Goal: Task Accomplishment & Management: Complete application form

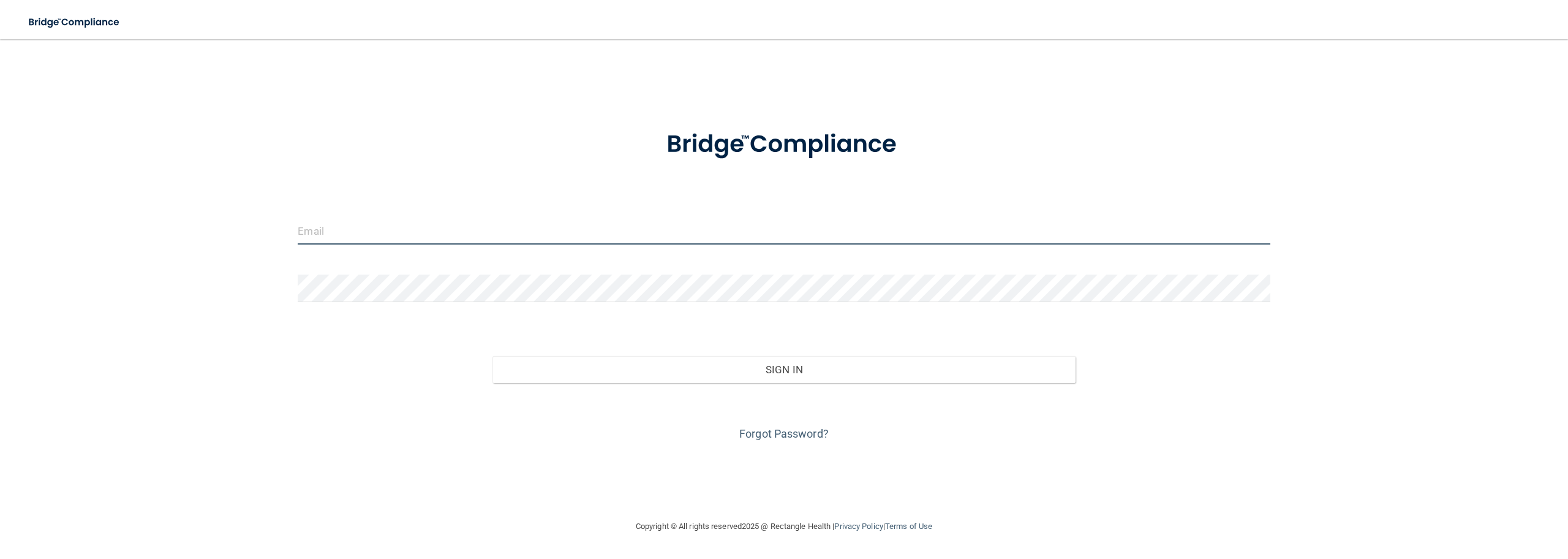
click at [340, 229] on input "email" at bounding box center [783, 231] width 972 height 27
type input "[PERSON_NAME][EMAIL_ADDRESS][DOMAIN_NAME]"
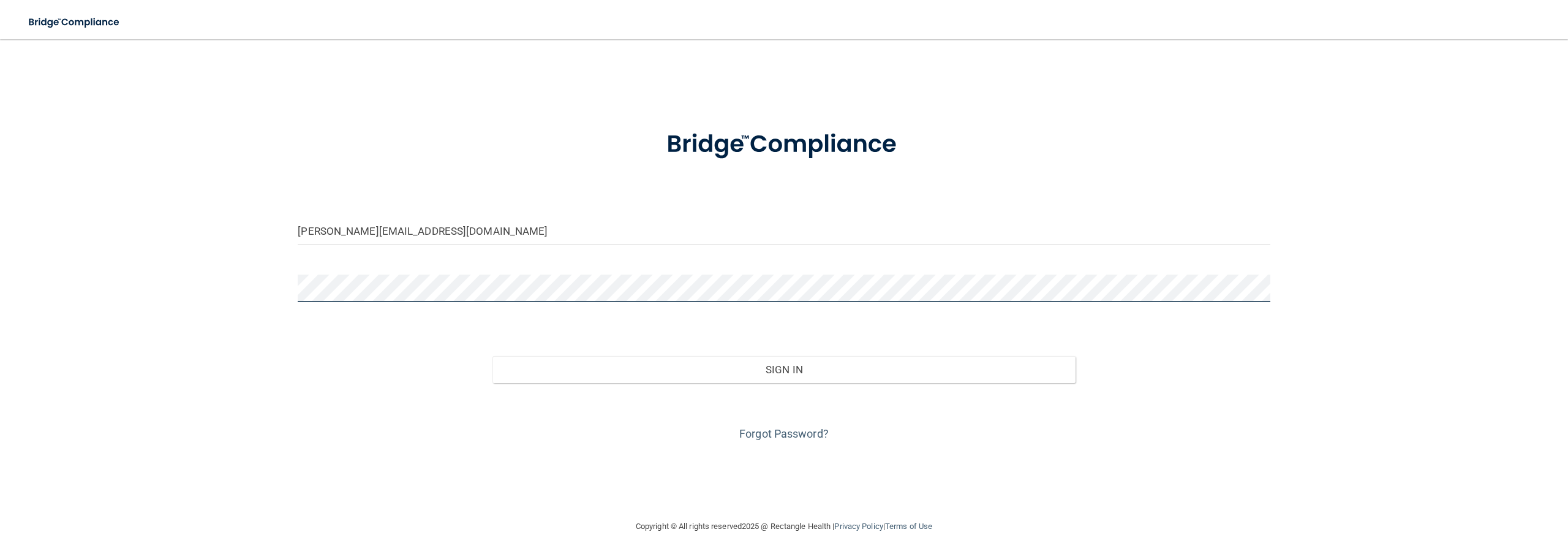
click at [493, 356] on button "Sign In" at bounding box center [784, 369] width 583 height 27
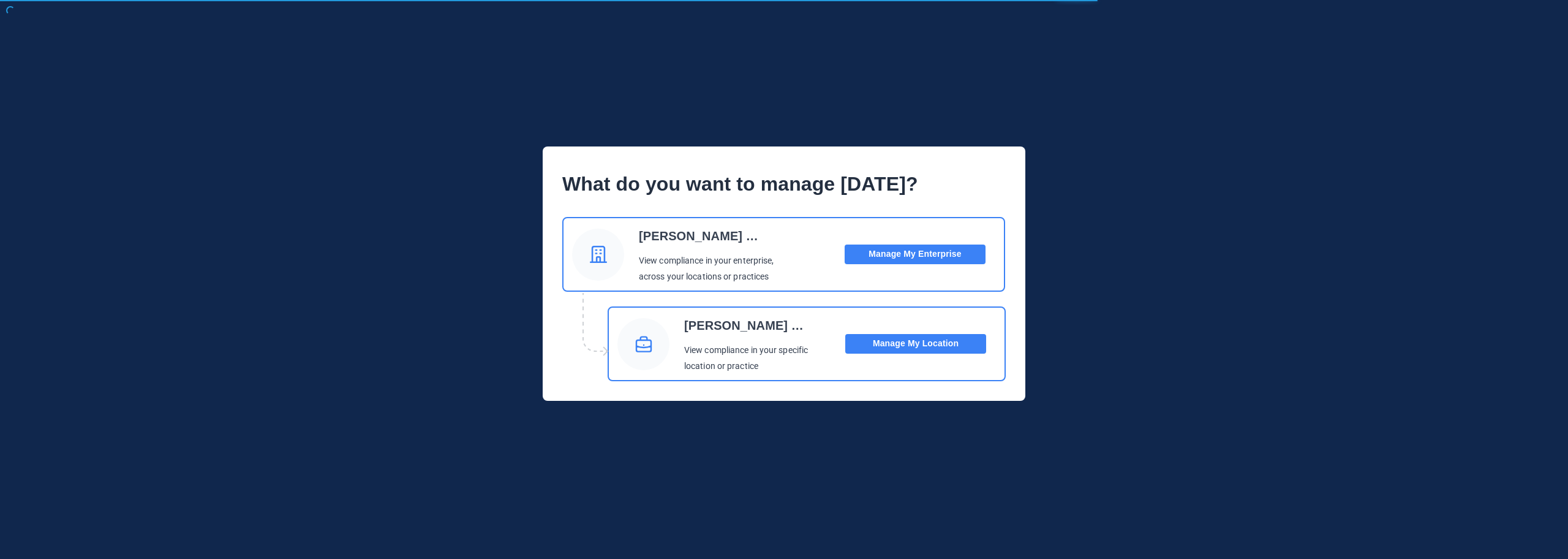
click at [912, 345] on button "Manage My Location" at bounding box center [916, 344] width 141 height 19
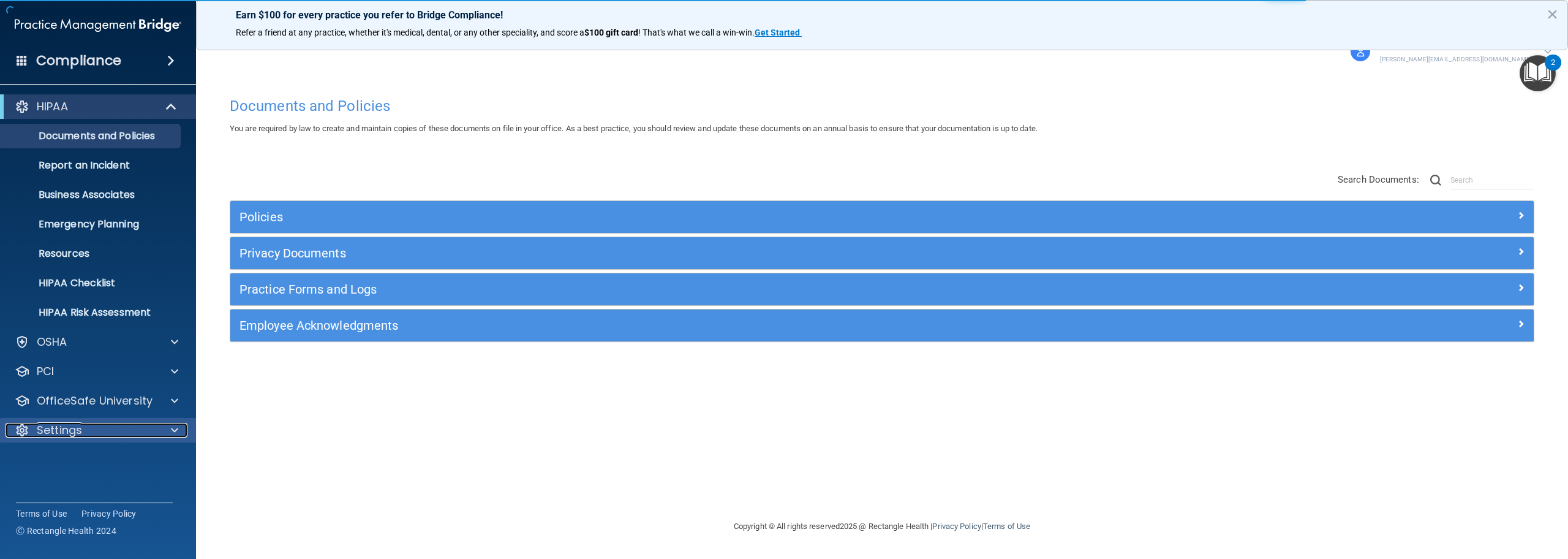
click at [108, 437] on div "Settings" at bounding box center [81, 430] width 152 height 14
click at [79, 483] on p "My Users" at bounding box center [91, 488] width 167 height 12
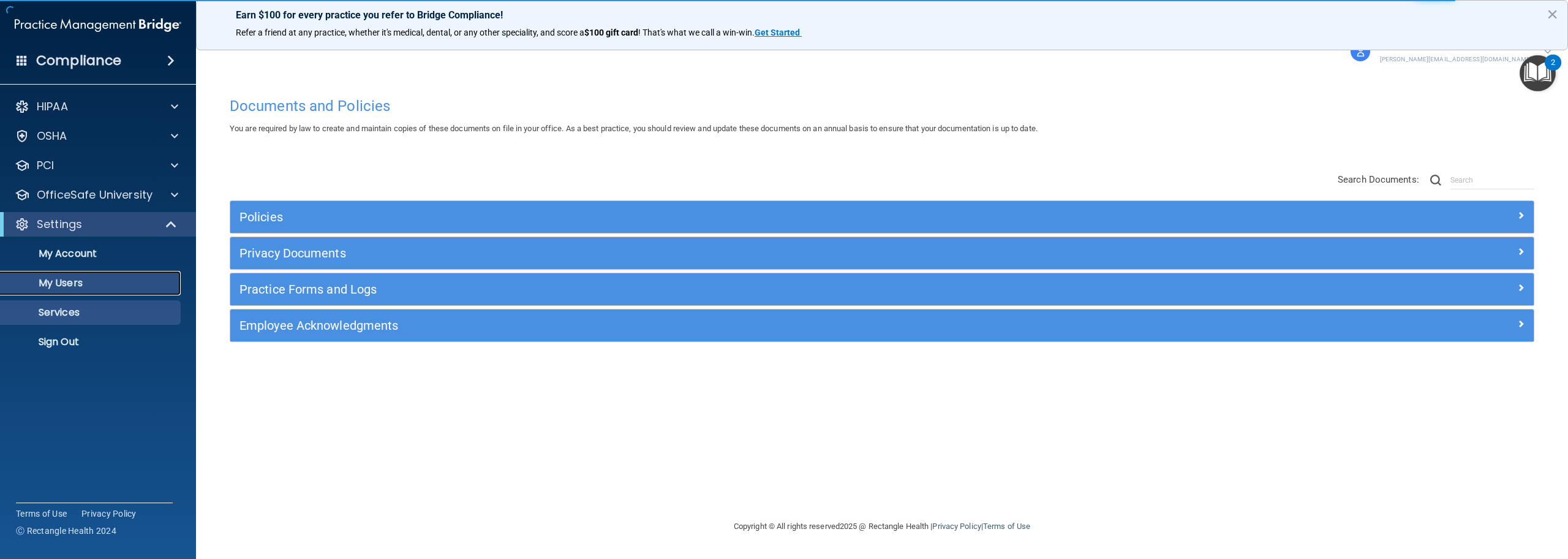
select select "20"
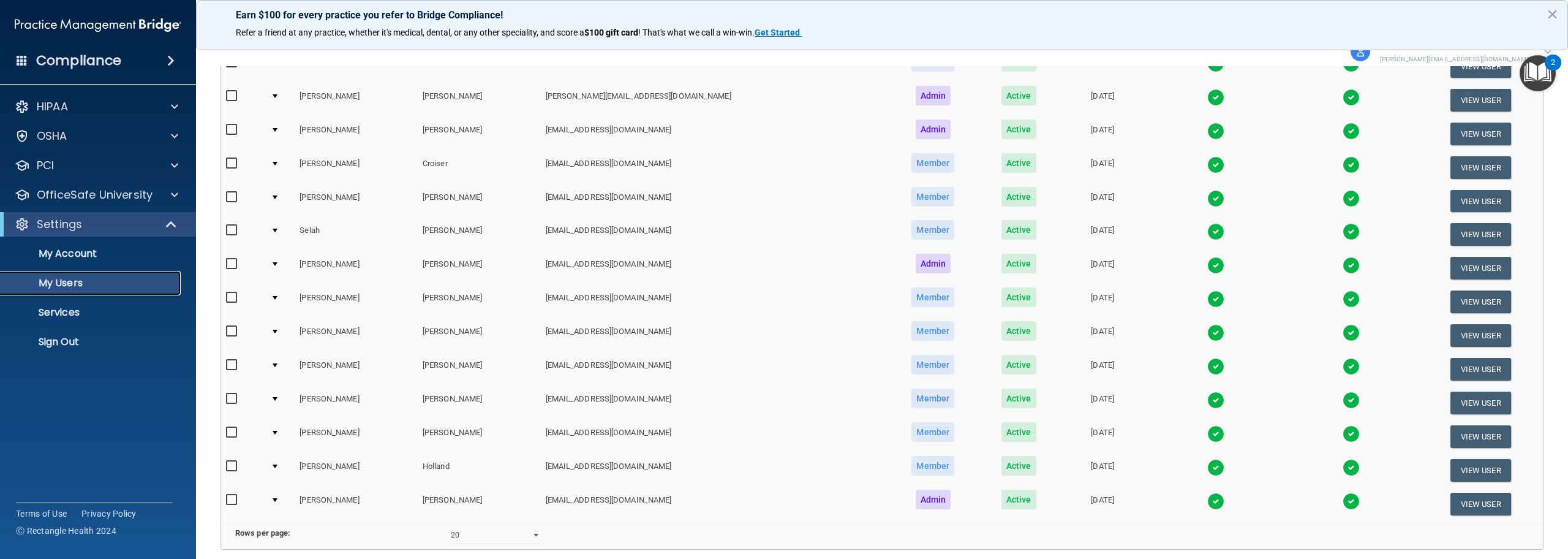
scroll to position [429, 0]
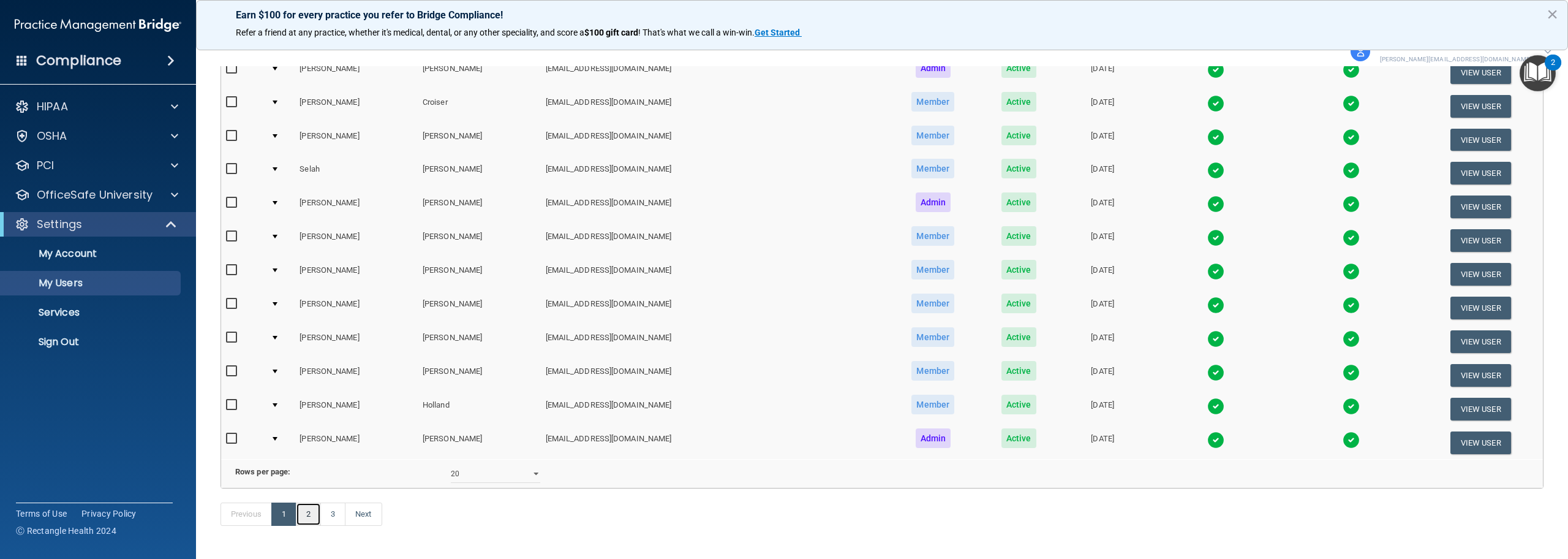
click at [309, 526] on link "2" at bounding box center [308, 514] width 25 height 23
select select "20"
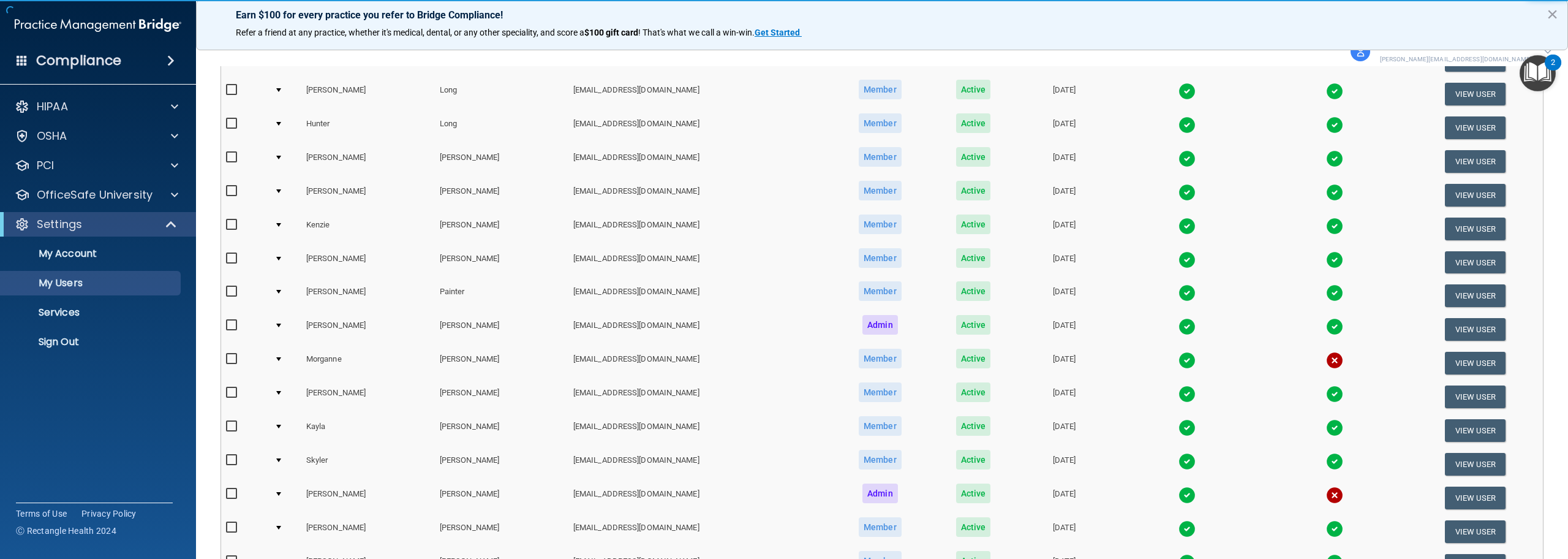
scroll to position [245, 0]
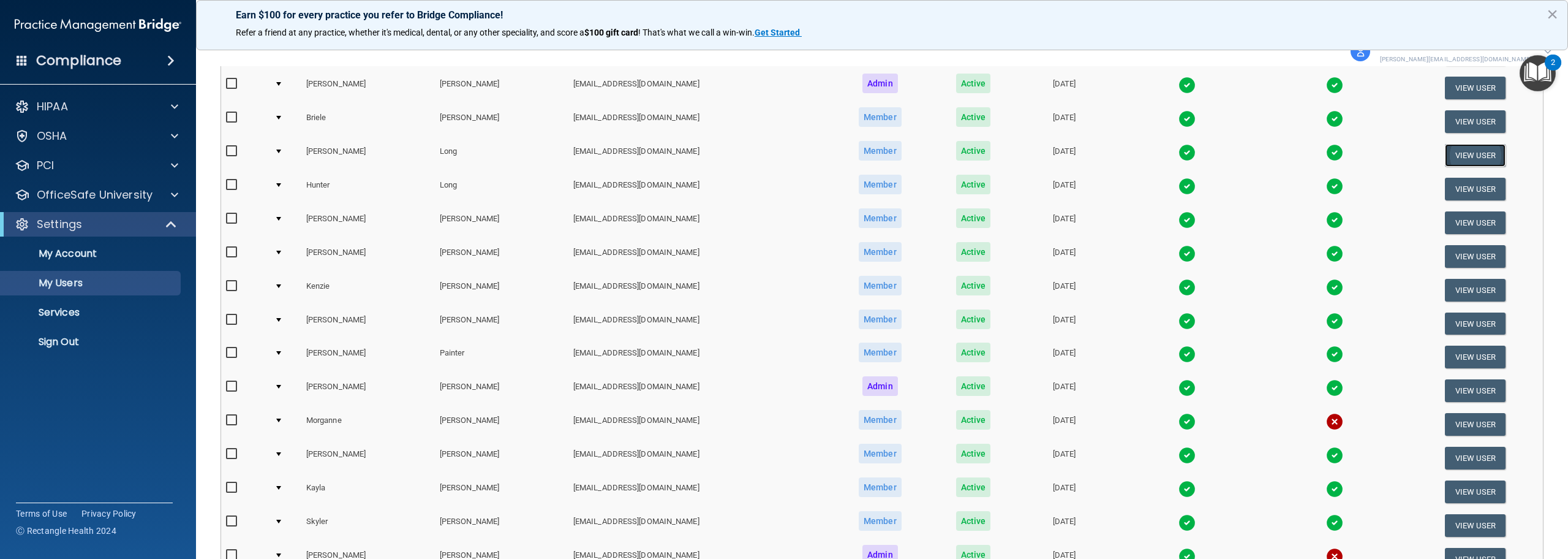
click at [1447, 156] on button "View User" at bounding box center [1476, 155] width 61 height 22
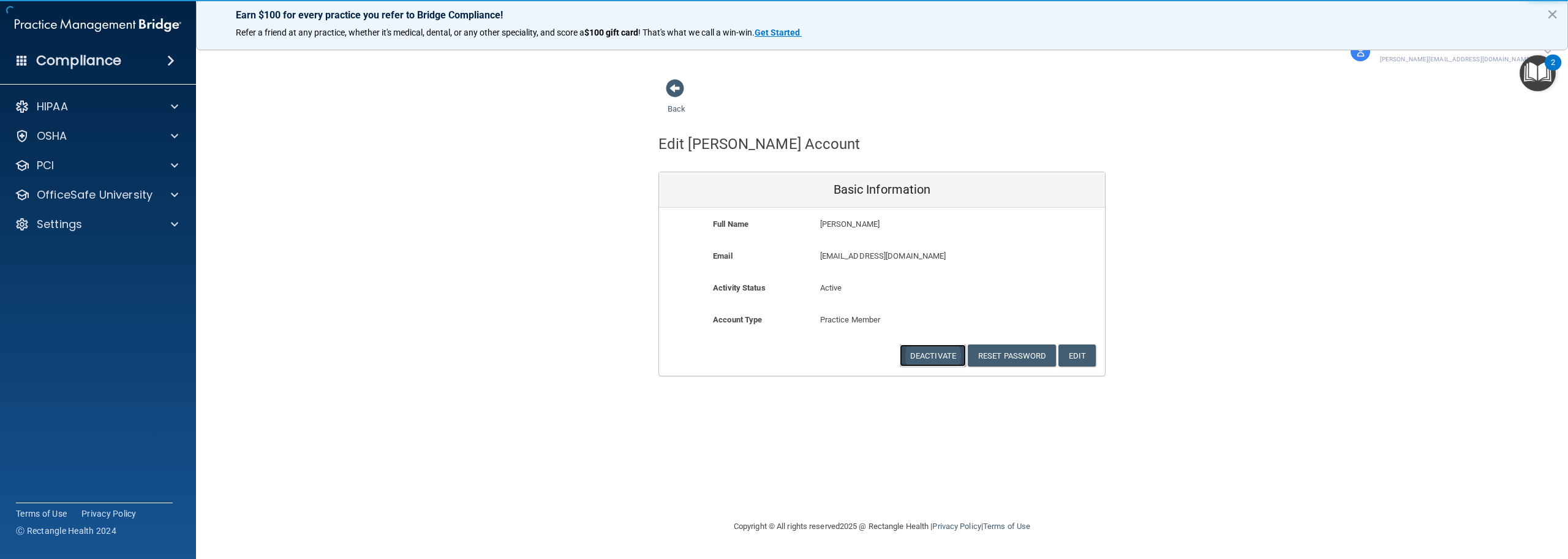
click at [926, 359] on button "Deactivate" at bounding box center [932, 356] width 66 height 22
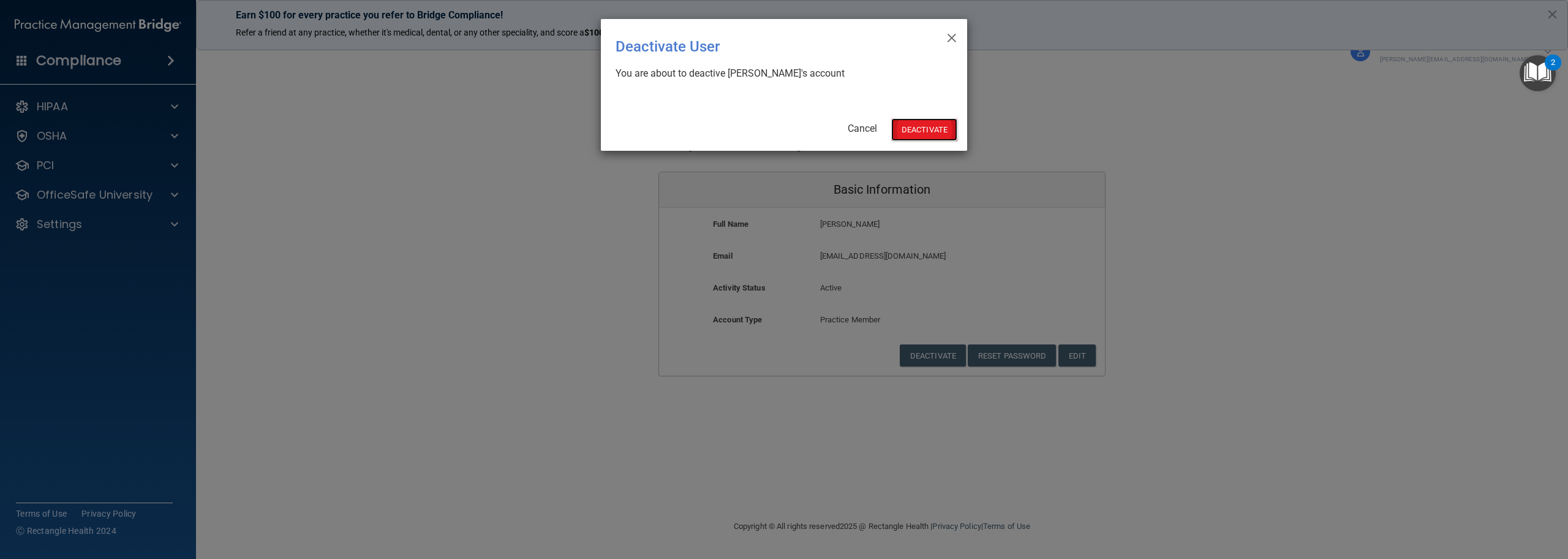
click at [935, 133] on button "Deactivate" at bounding box center [924, 129] width 66 height 22
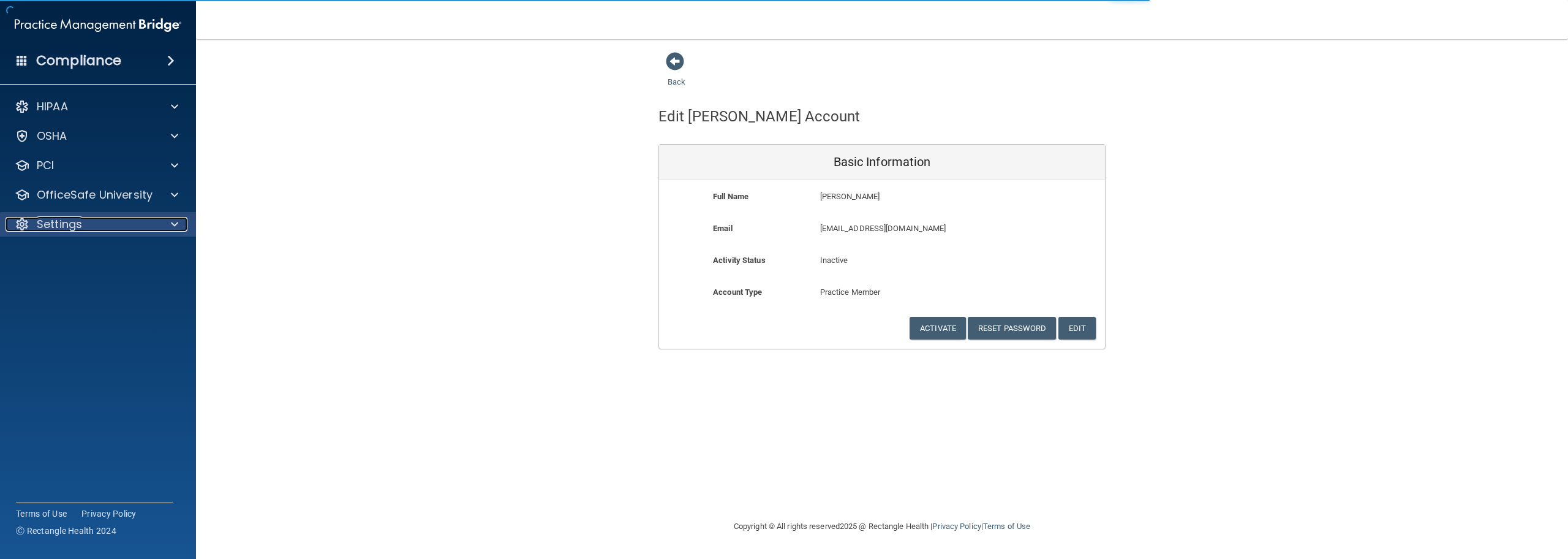
click at [63, 228] on p "Settings" at bounding box center [59, 224] width 45 height 14
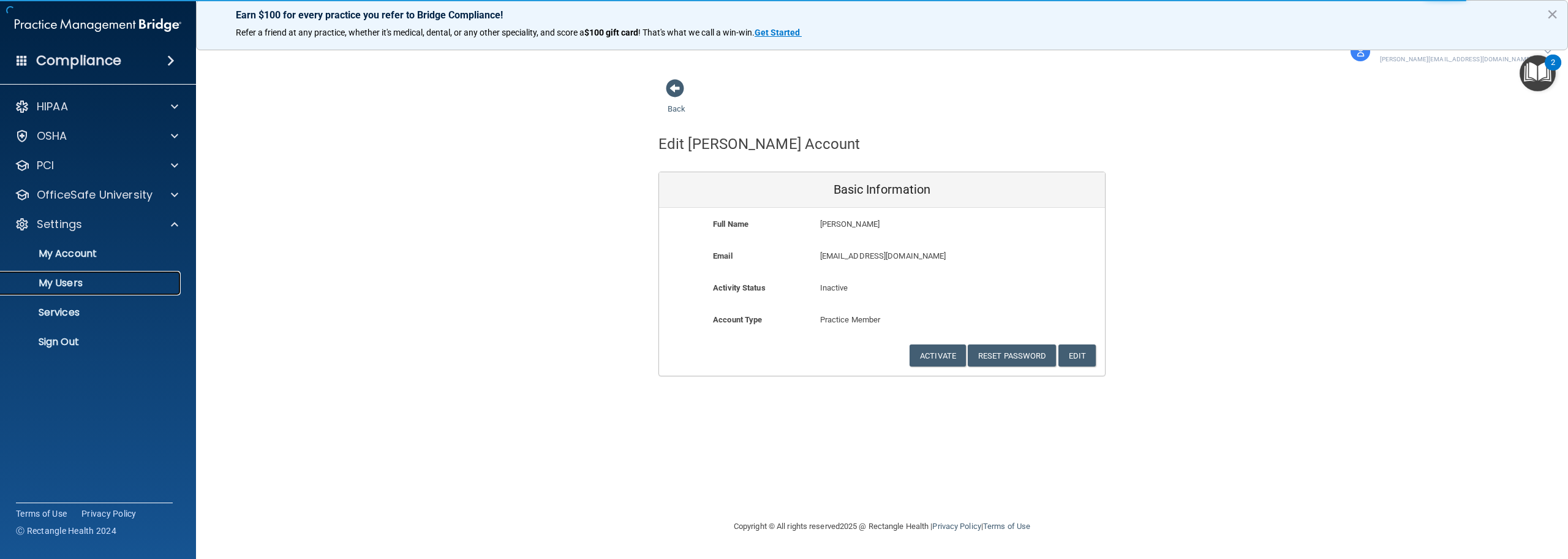
click at [74, 289] on p "My Users" at bounding box center [91, 283] width 167 height 12
select select "20"
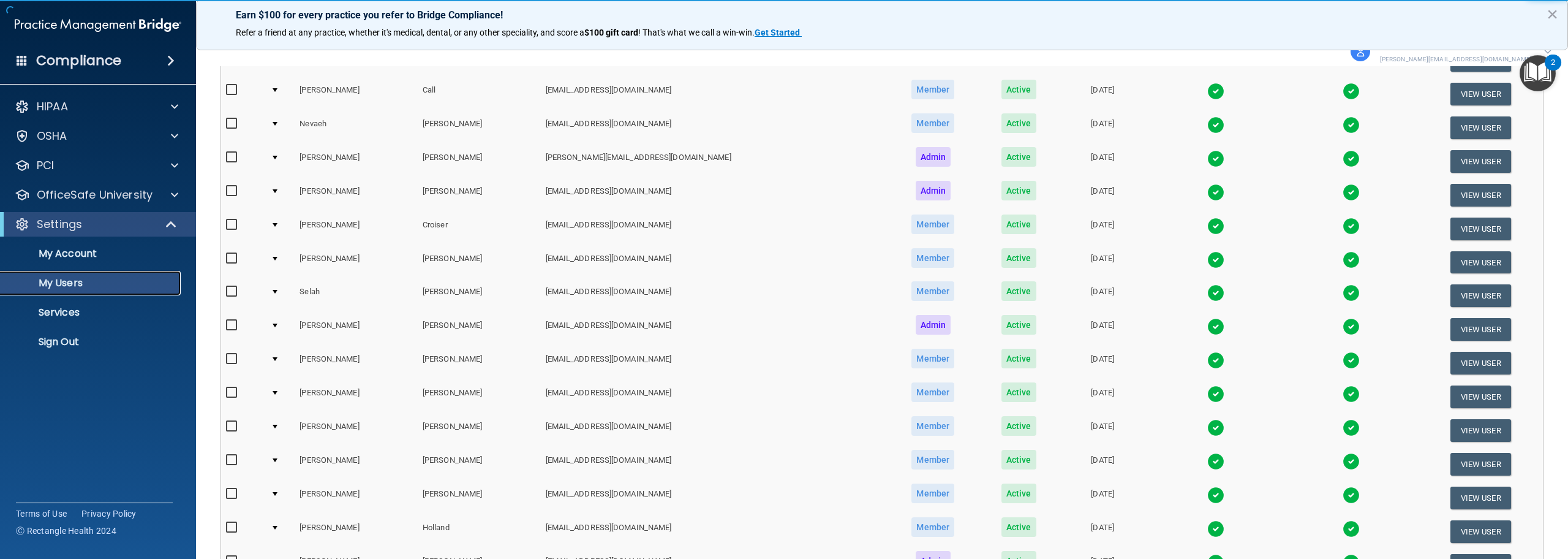
scroll to position [483, 0]
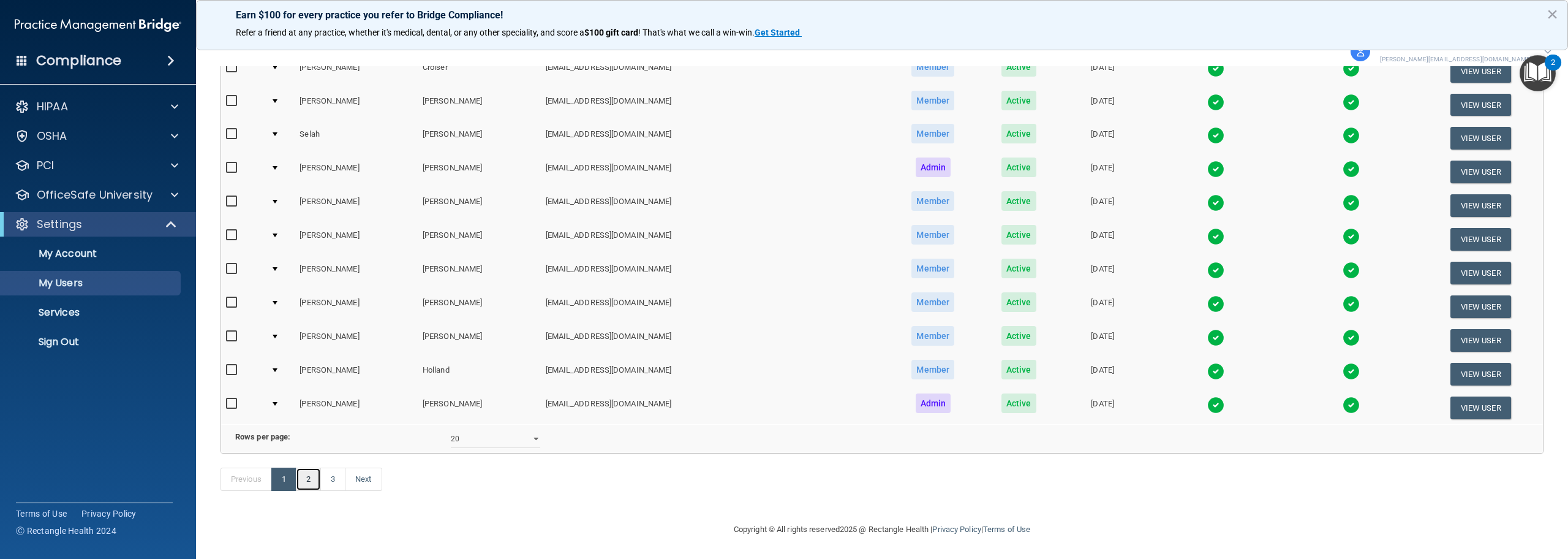
click at [307, 480] on link "2" at bounding box center [308, 479] width 25 height 23
select select "20"
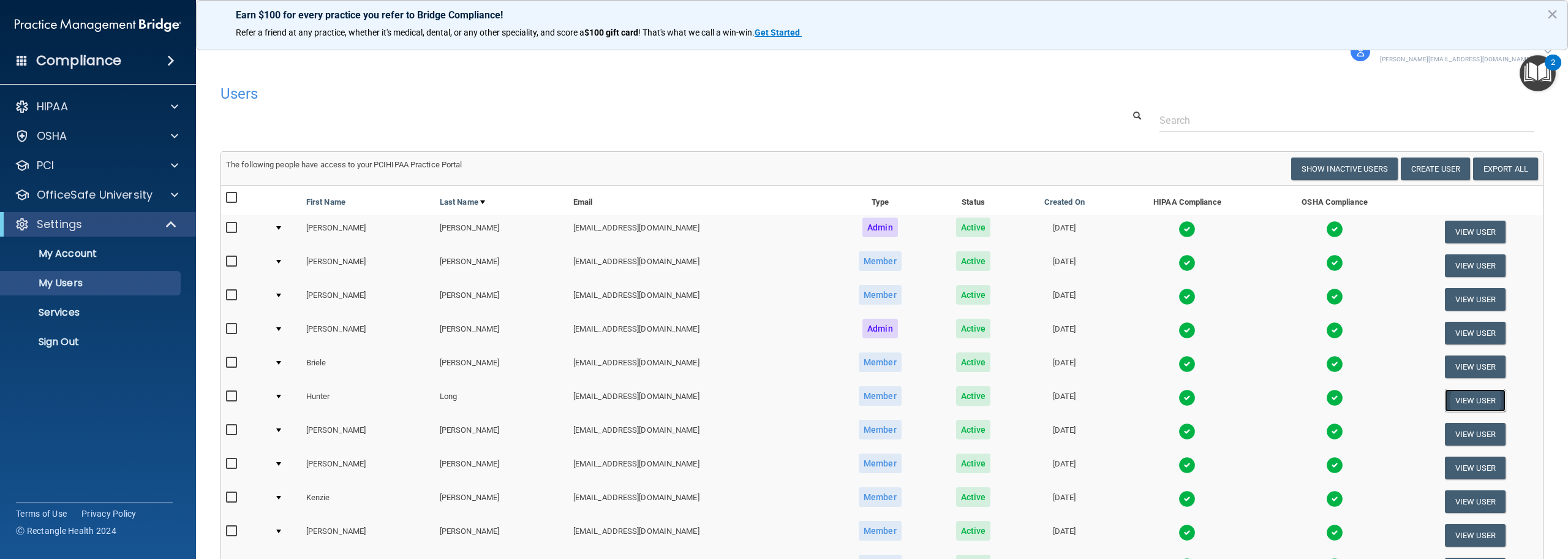
click at [1448, 395] on button "View User" at bounding box center [1476, 401] width 61 height 22
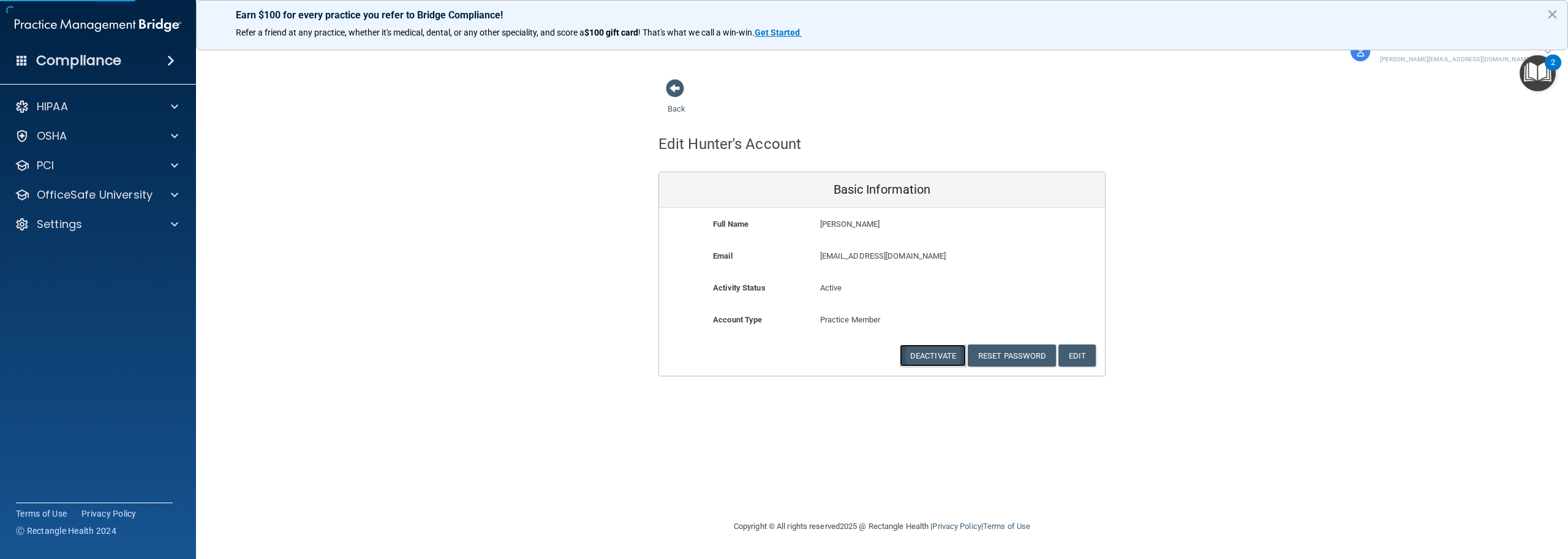
click at [931, 357] on button "Deactivate" at bounding box center [932, 356] width 66 height 22
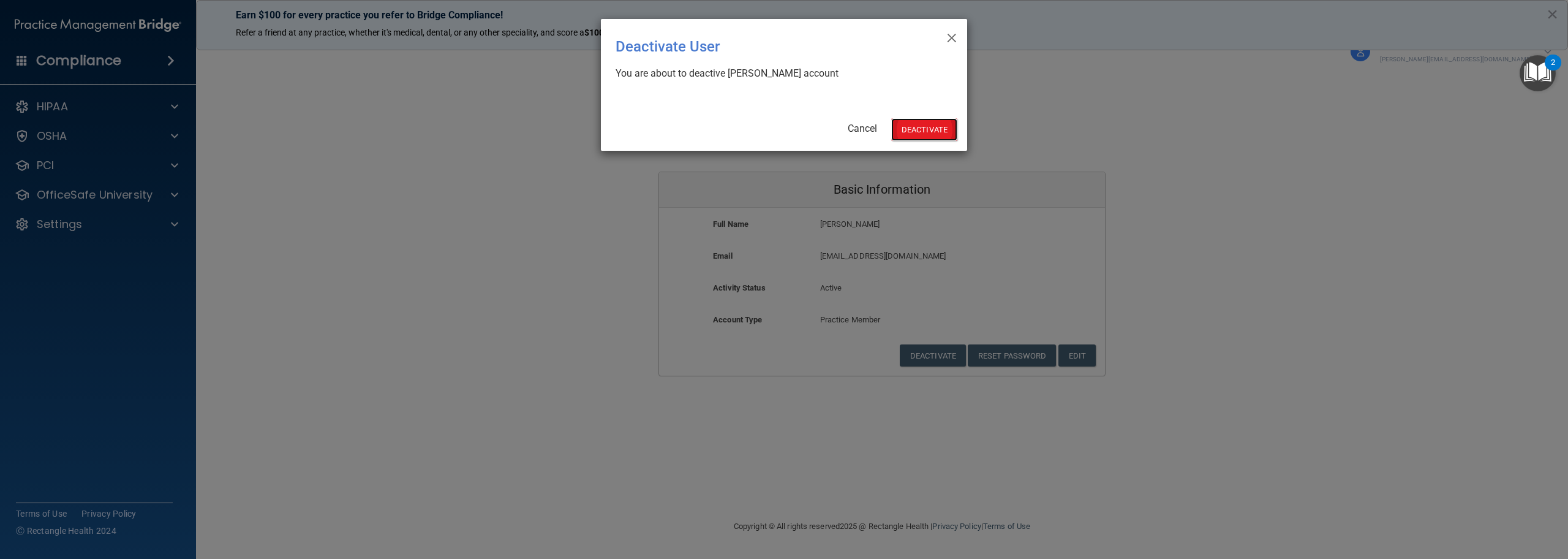
click at [920, 127] on button "Deactivate" at bounding box center [924, 129] width 66 height 22
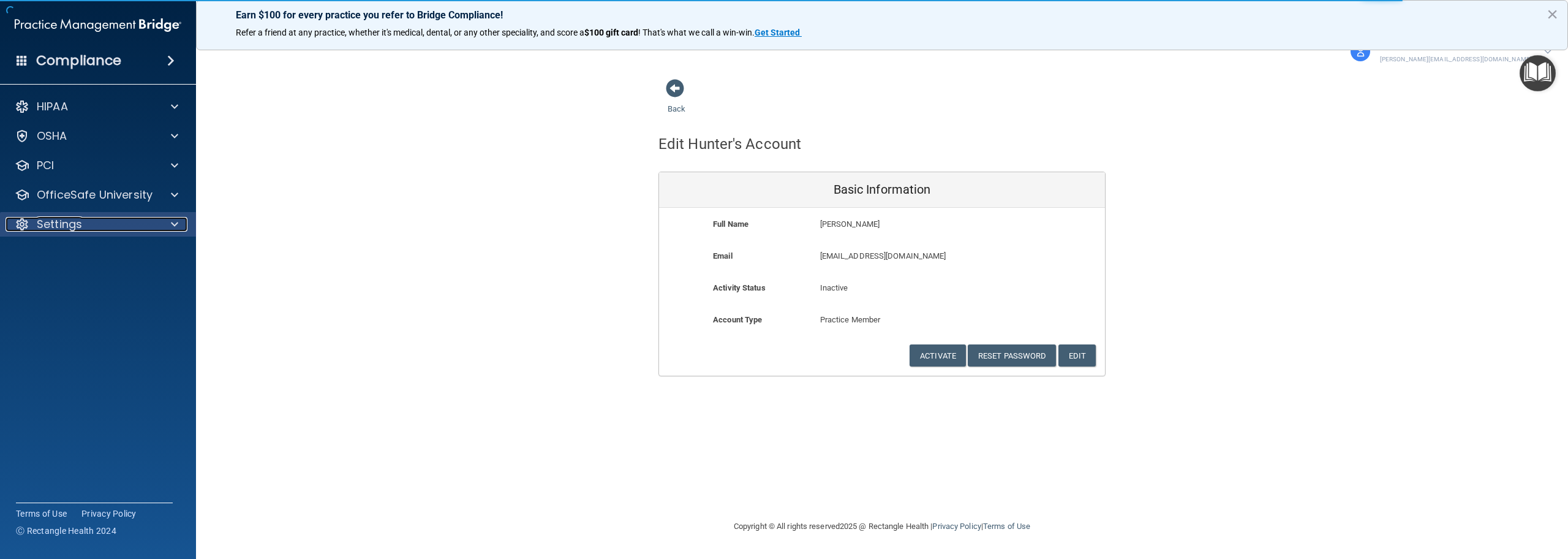
click at [65, 222] on p "Settings" at bounding box center [59, 224] width 45 height 14
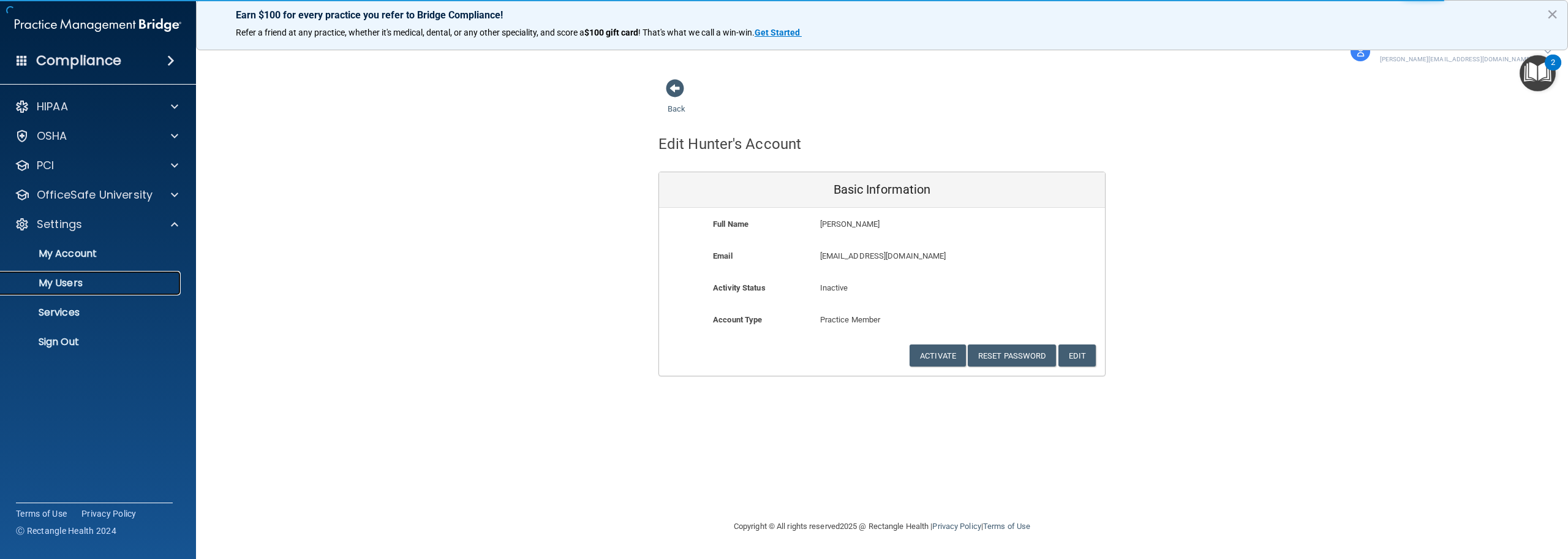
click at [79, 287] on p "My Users" at bounding box center [91, 283] width 167 height 12
select select "20"
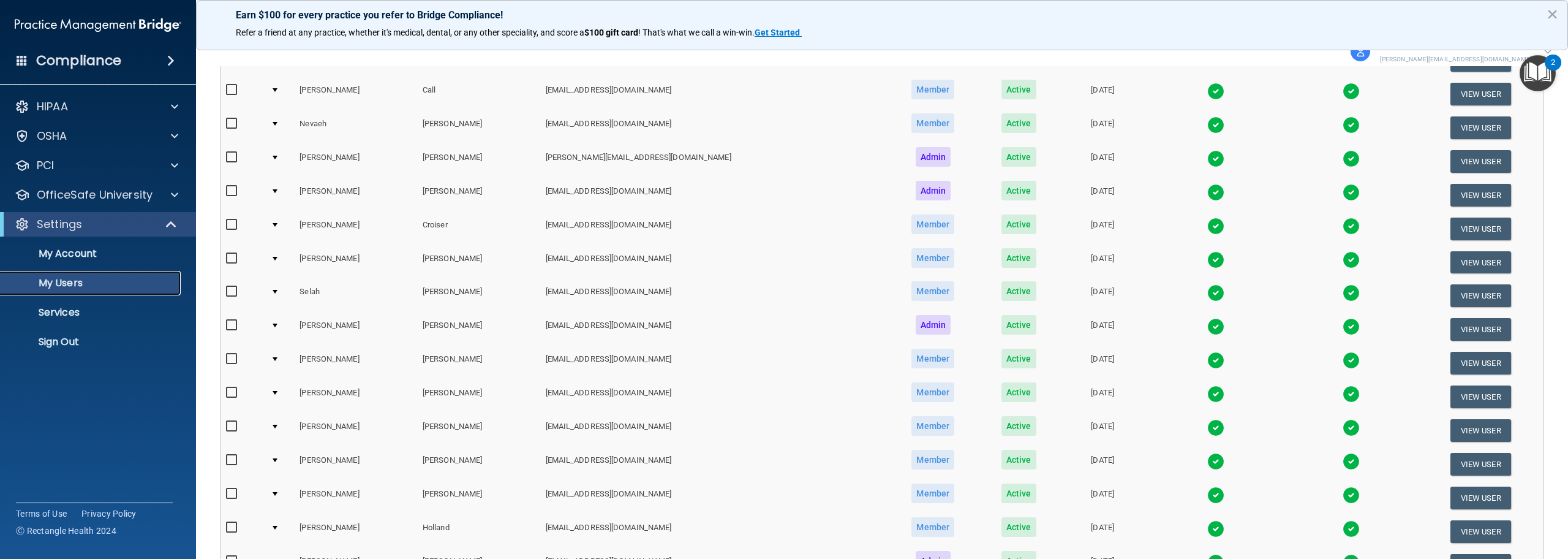
scroll to position [429, 0]
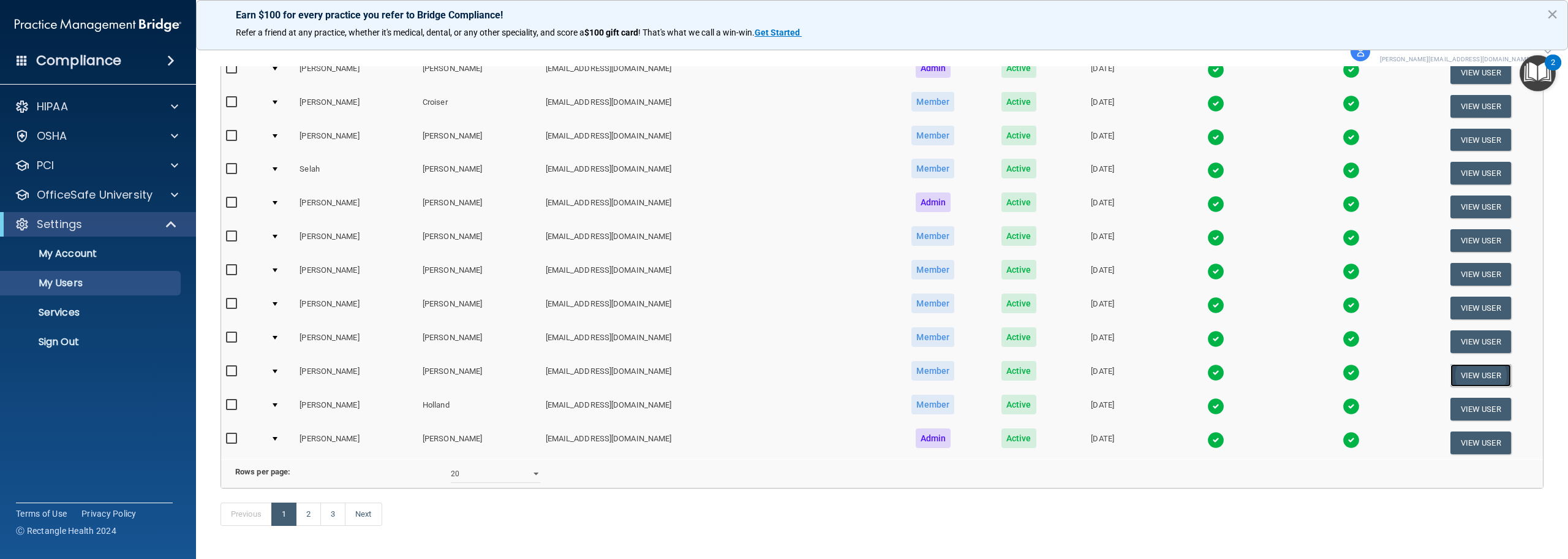
click at [1450, 375] on button "View User" at bounding box center [1481, 375] width 61 height 22
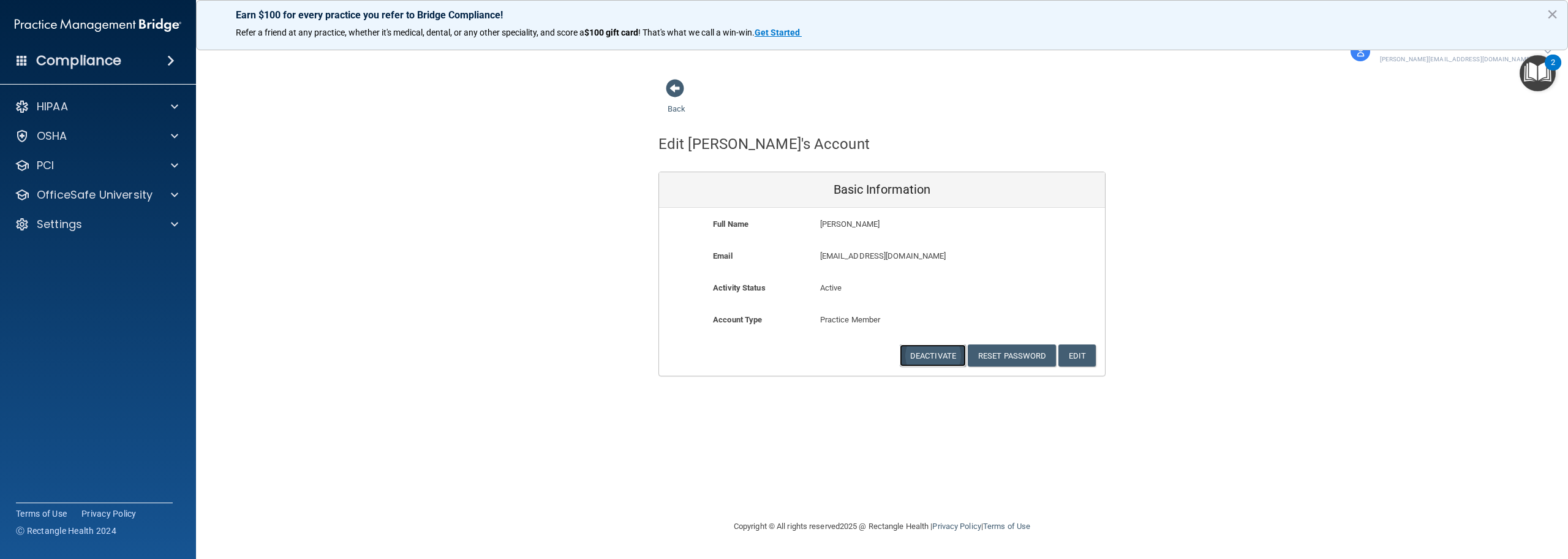
click at [928, 354] on button "Deactivate" at bounding box center [932, 356] width 66 height 22
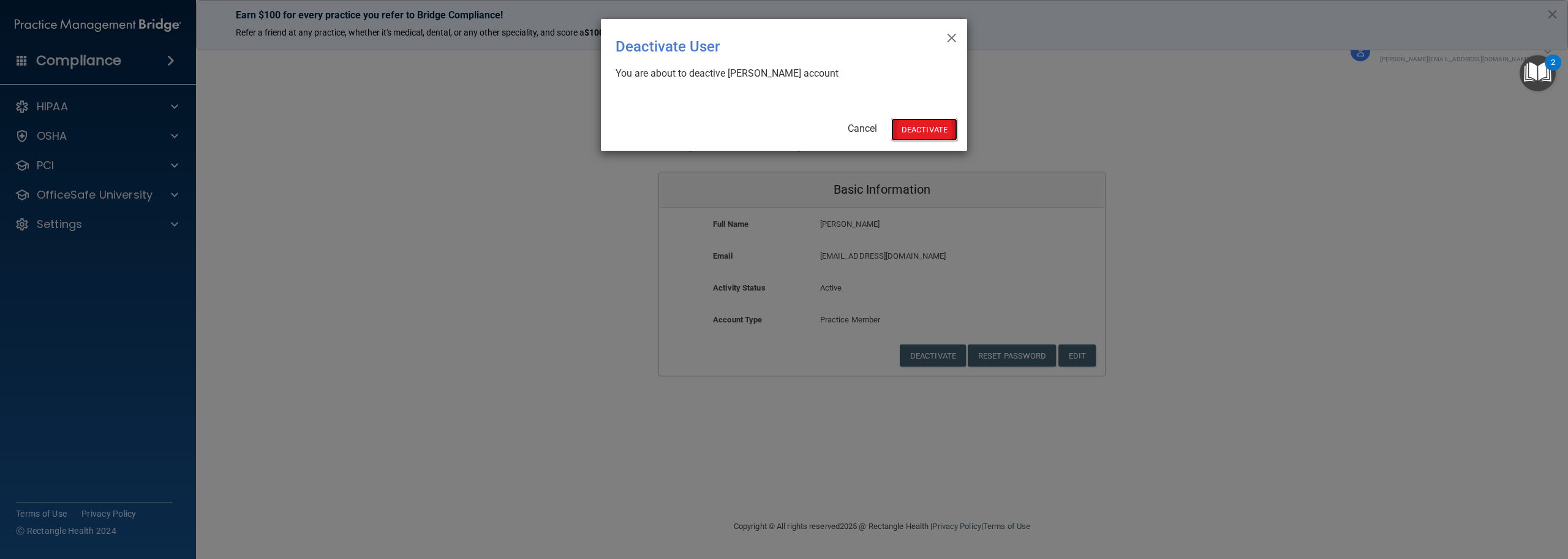
click at [928, 123] on button "Deactivate" at bounding box center [924, 129] width 66 height 22
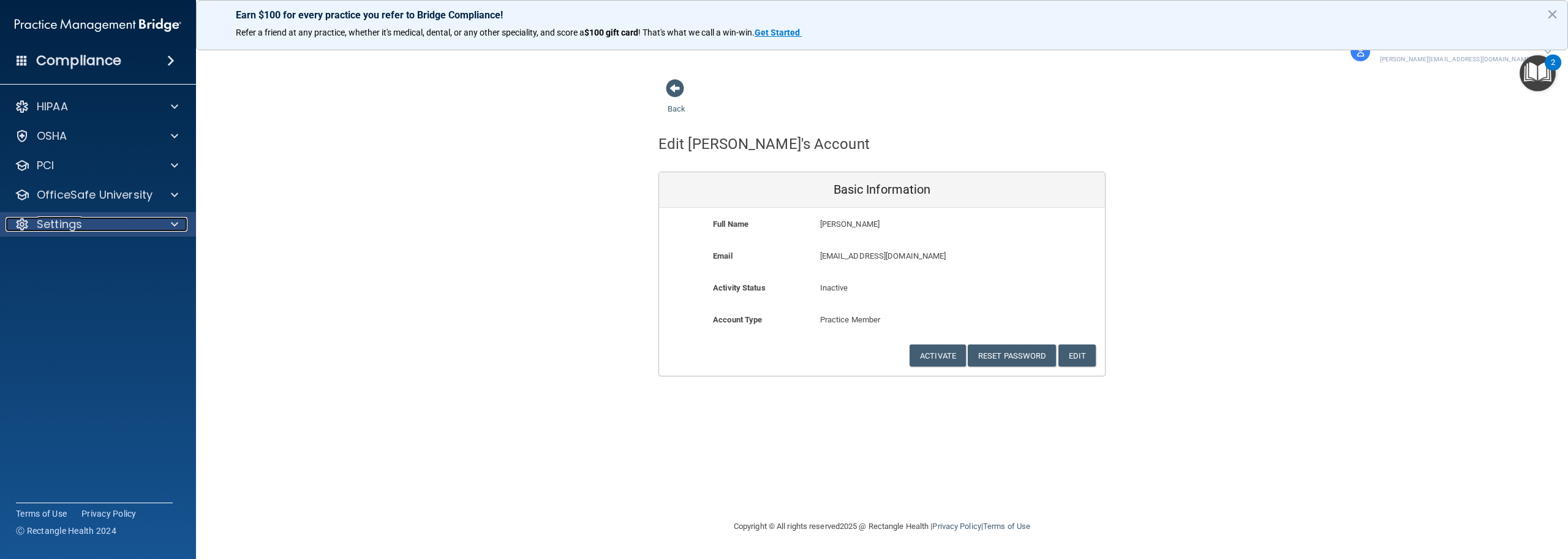
click at [59, 224] on p "Settings" at bounding box center [59, 224] width 45 height 14
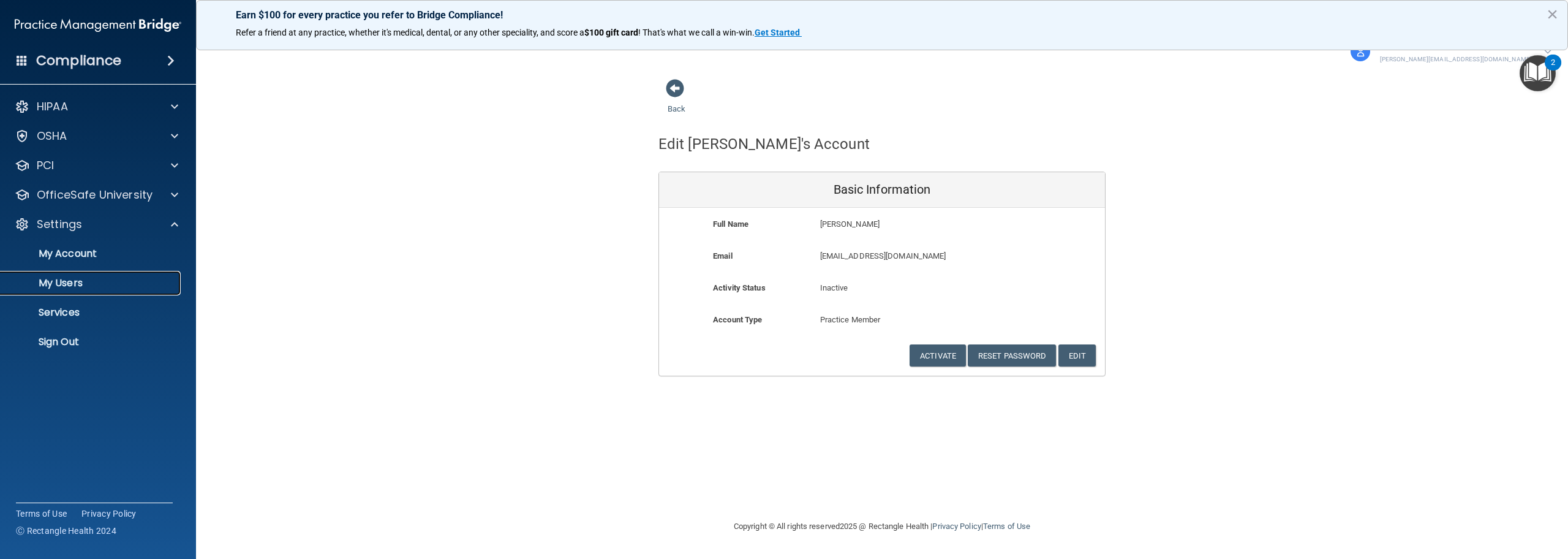
click at [76, 279] on p "My Users" at bounding box center [91, 283] width 167 height 12
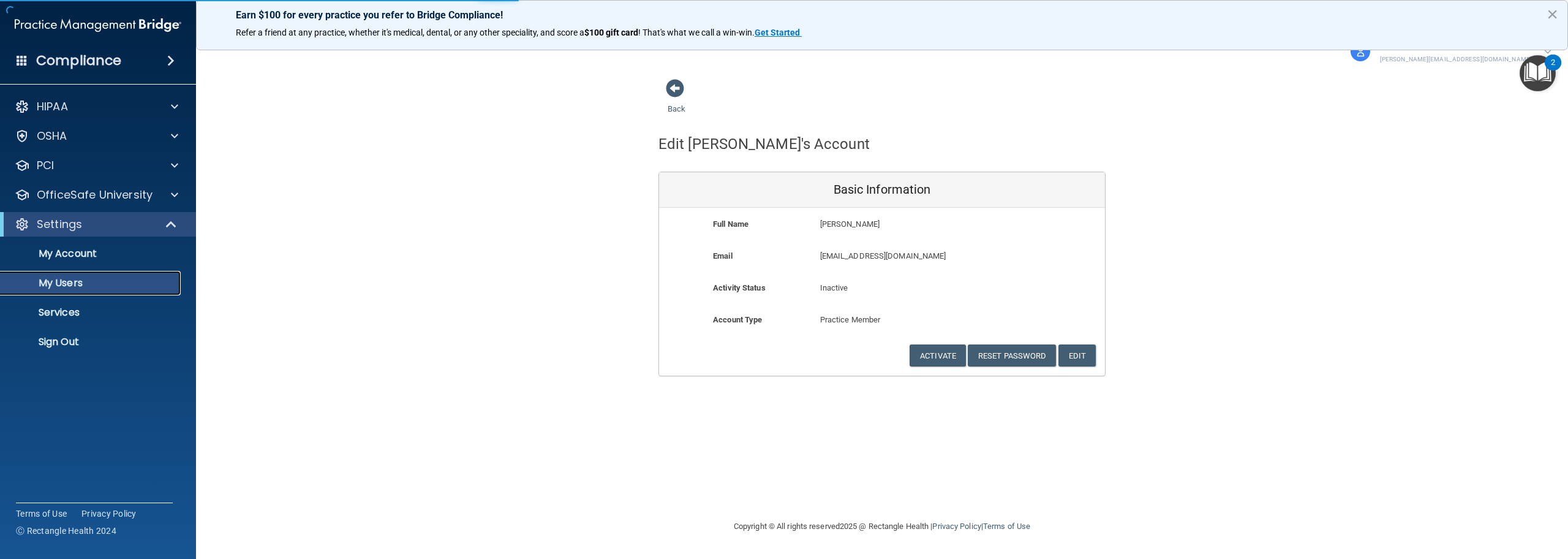
select select "20"
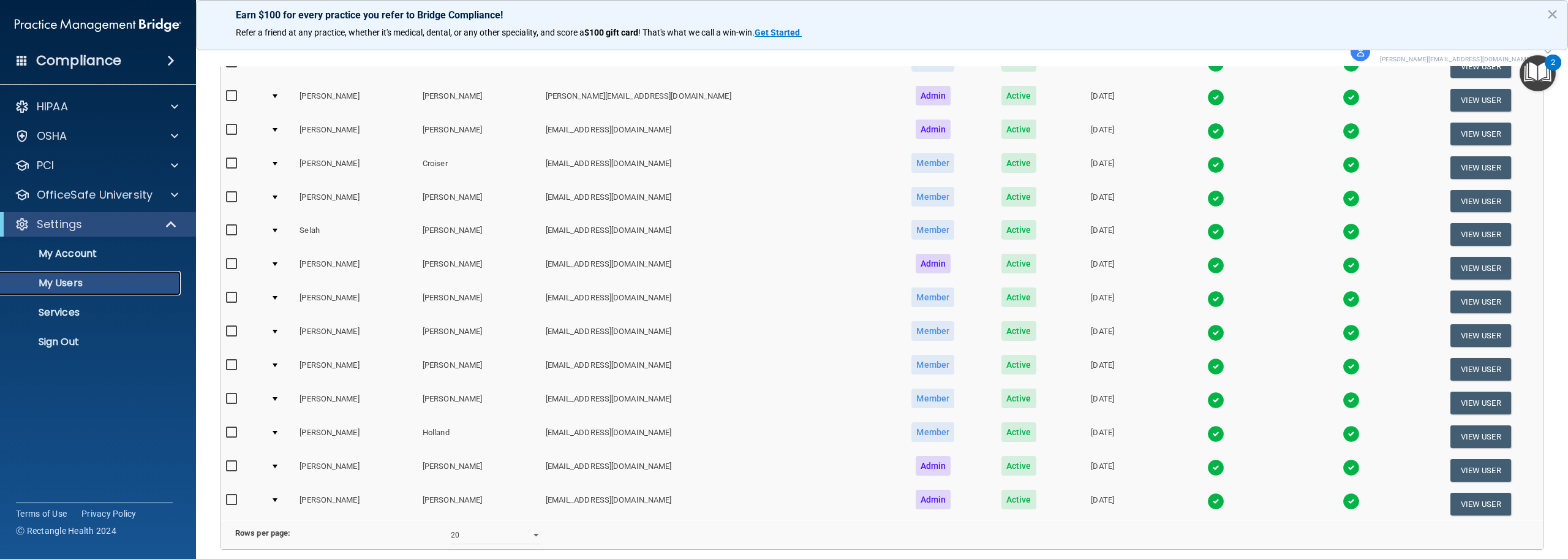
scroll to position [429, 0]
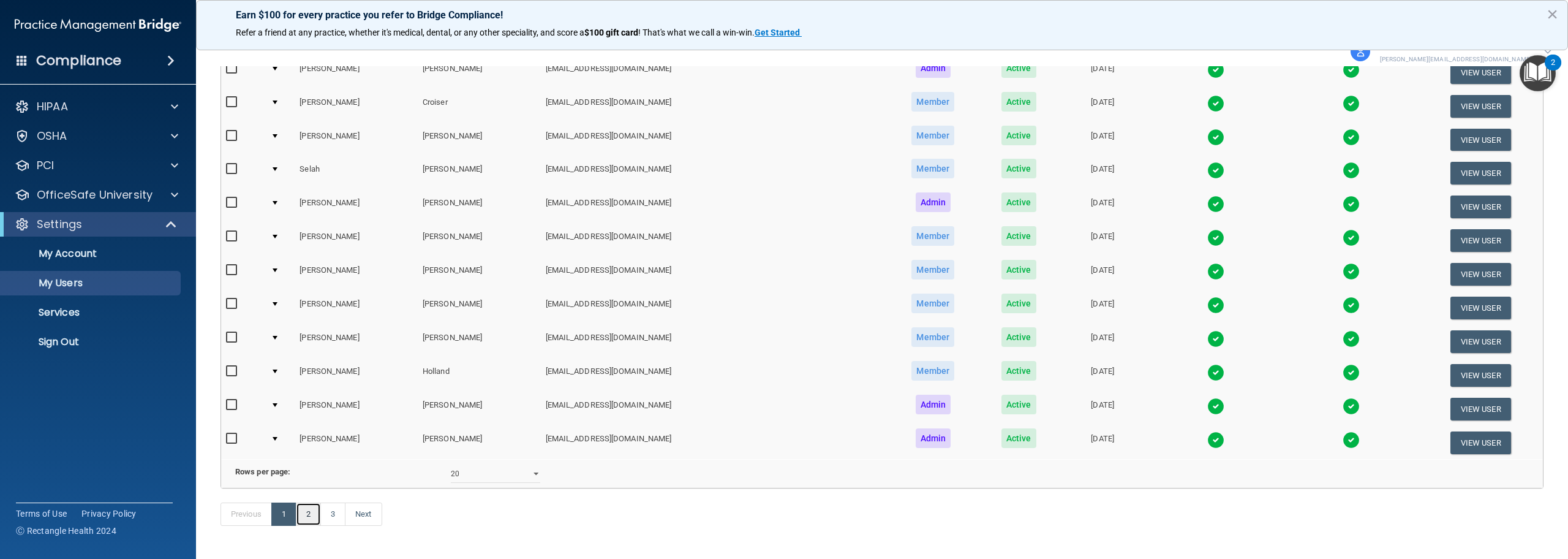
click at [309, 526] on link "2" at bounding box center [308, 514] width 25 height 23
select select "20"
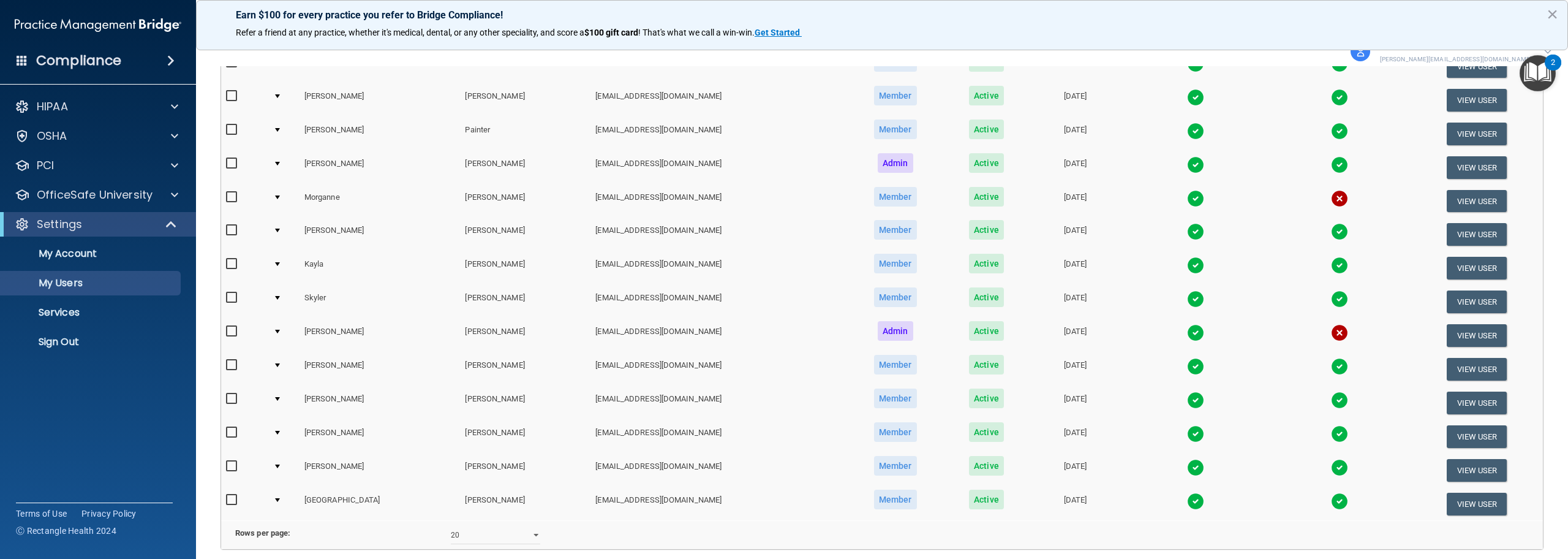
scroll to position [483, 0]
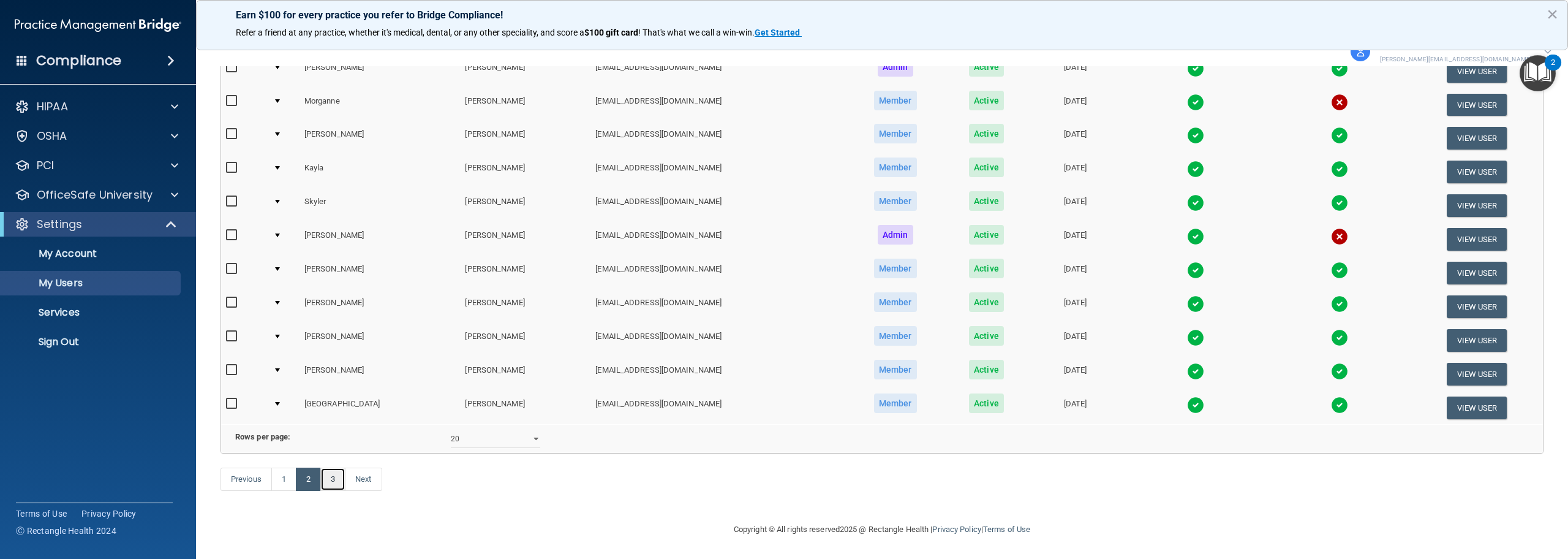
click at [329, 483] on link "3" at bounding box center [332, 479] width 25 height 23
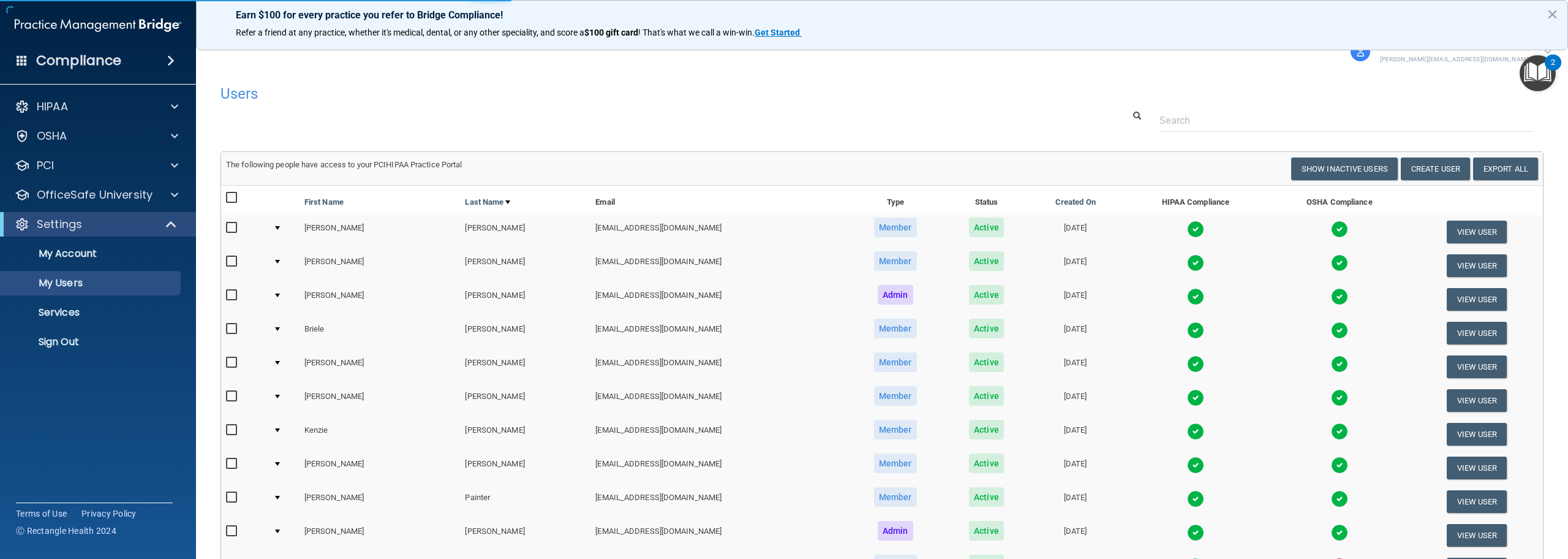
select select "20"
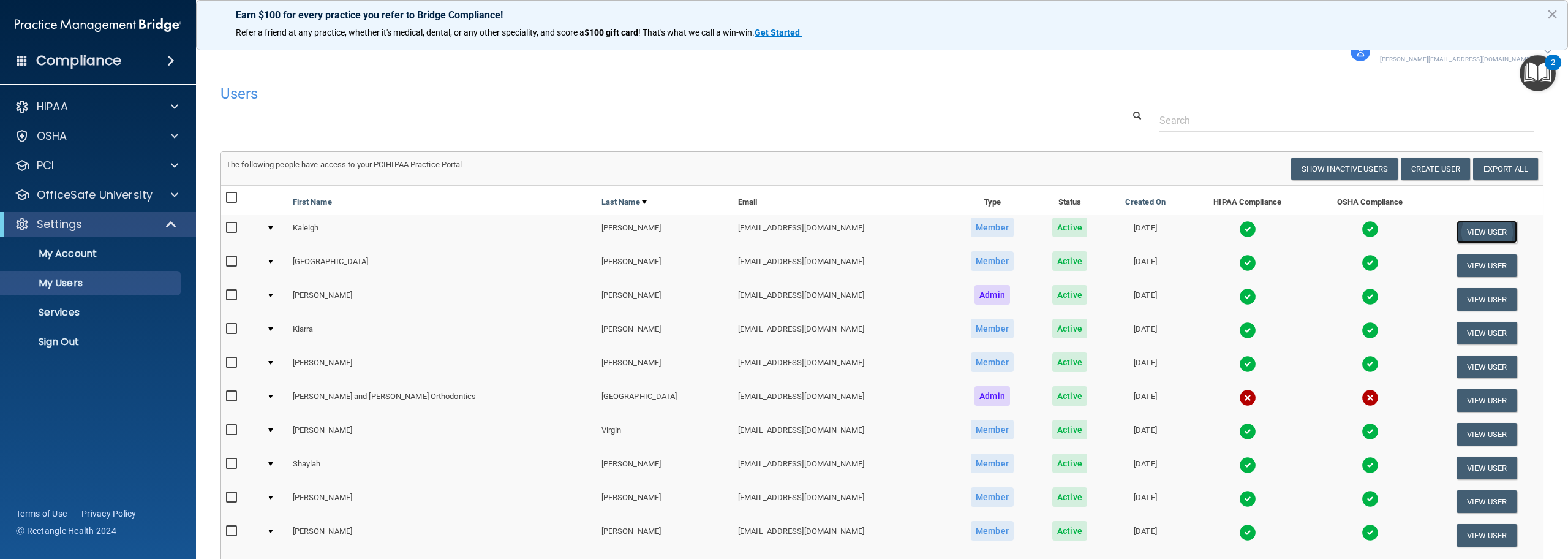
click at [1473, 235] on button "View User" at bounding box center [1487, 232] width 61 height 22
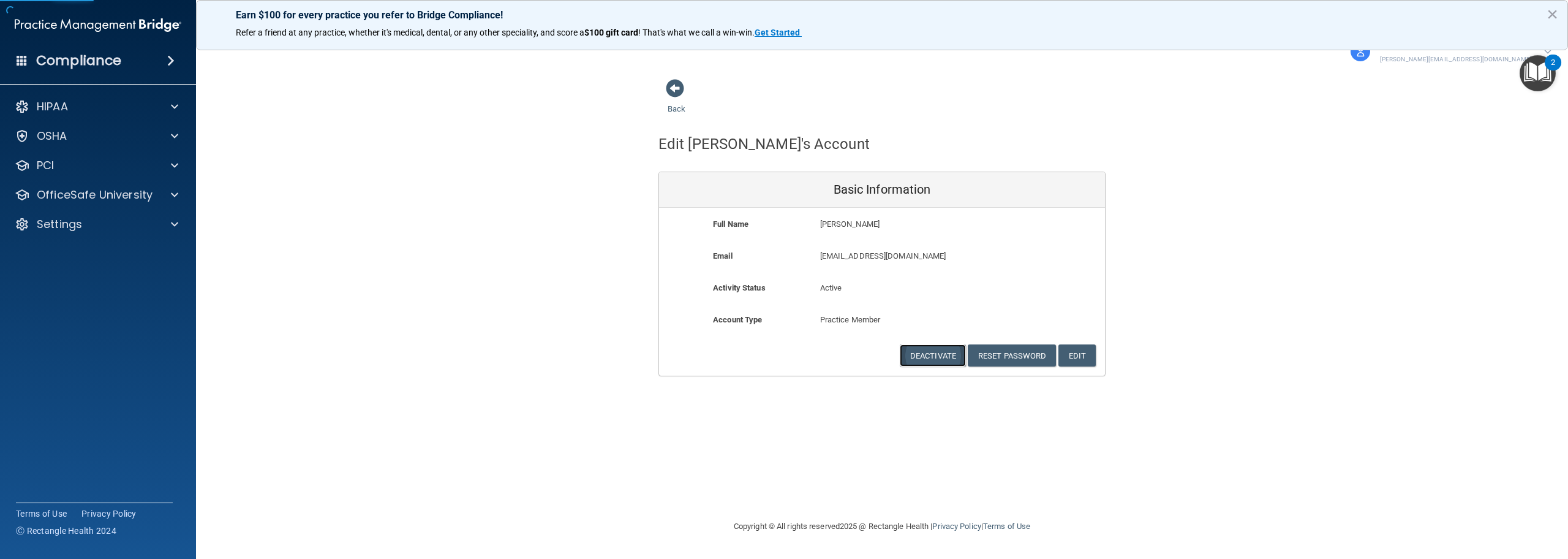
click at [918, 356] on button "Deactivate" at bounding box center [932, 356] width 66 height 22
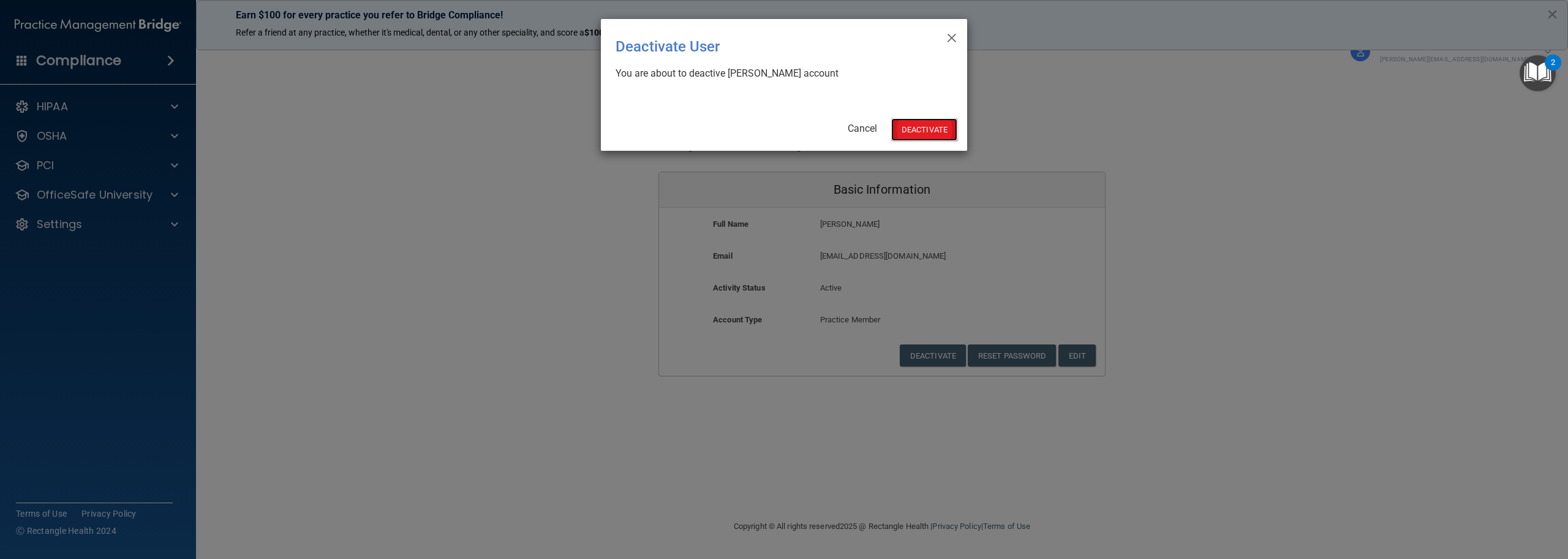
click at [946, 123] on button "Deactivate" at bounding box center [924, 129] width 66 height 22
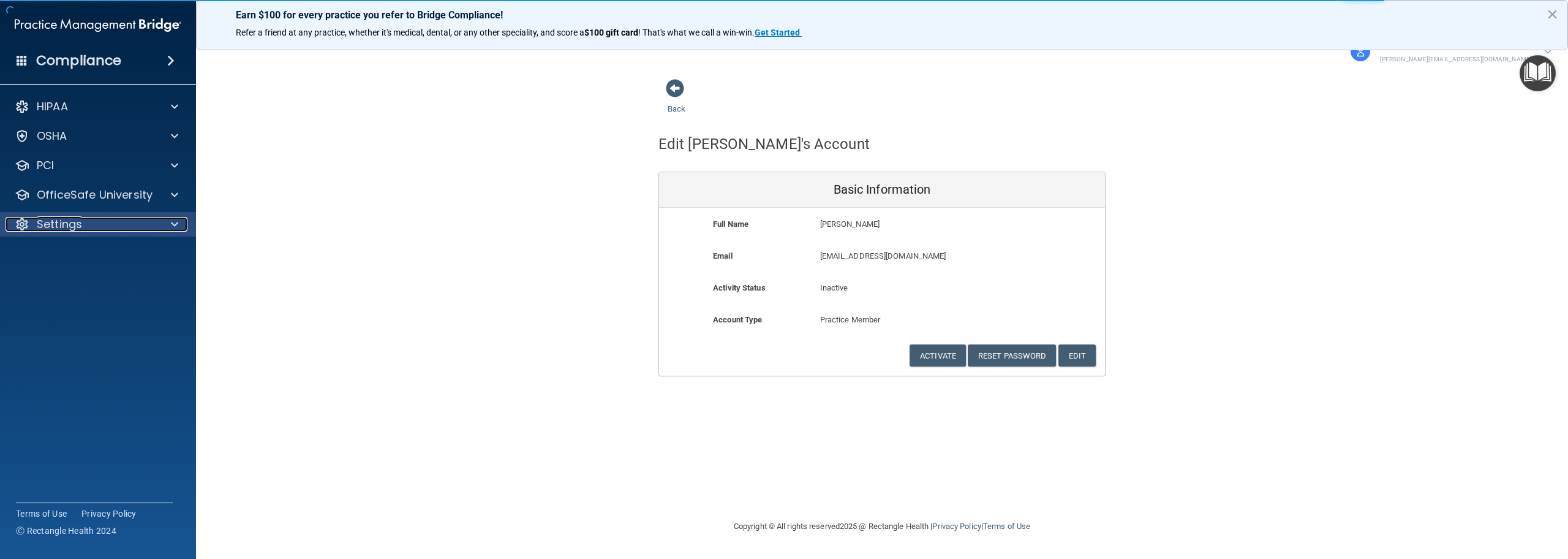
click at [55, 220] on p "Settings" at bounding box center [59, 224] width 45 height 14
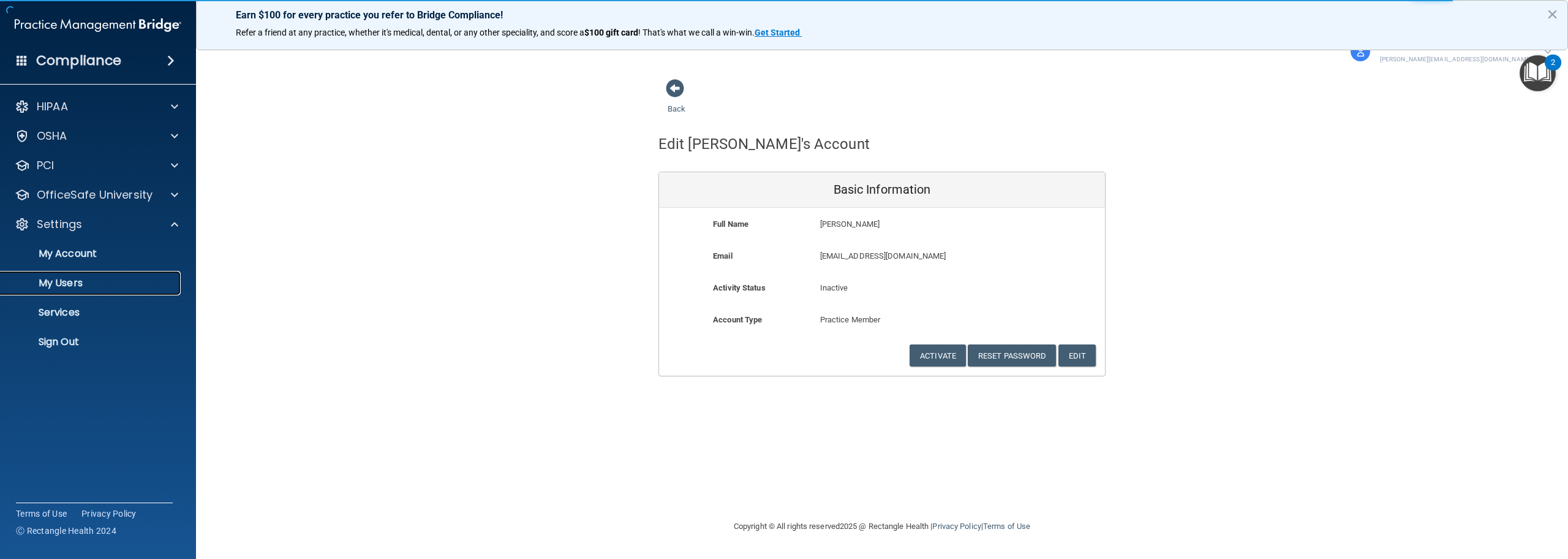
click at [74, 290] on link "My Users" at bounding box center [84, 283] width 193 height 25
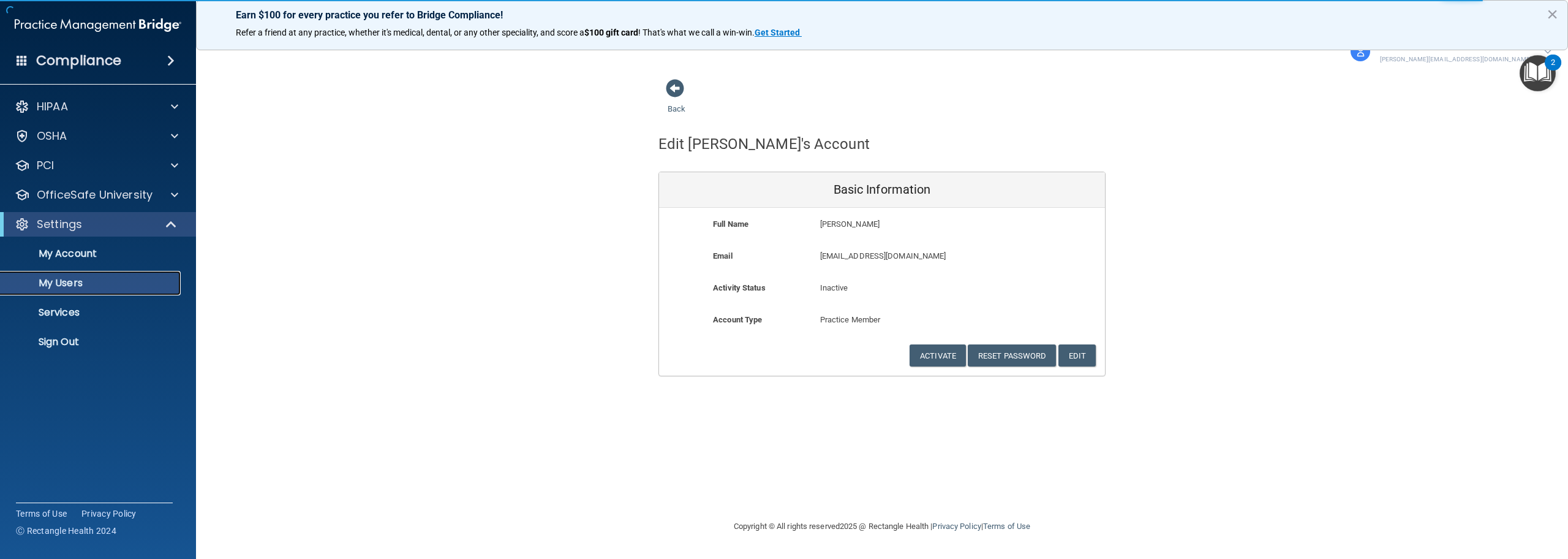
select select "20"
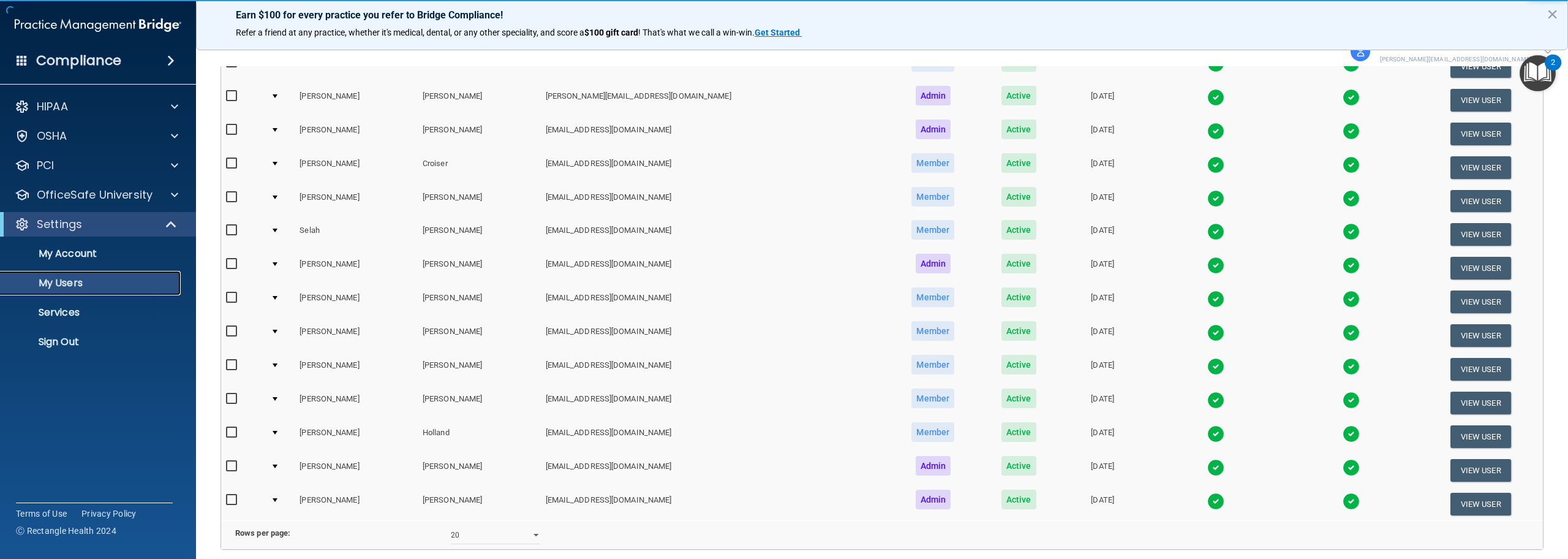
scroll to position [483, 0]
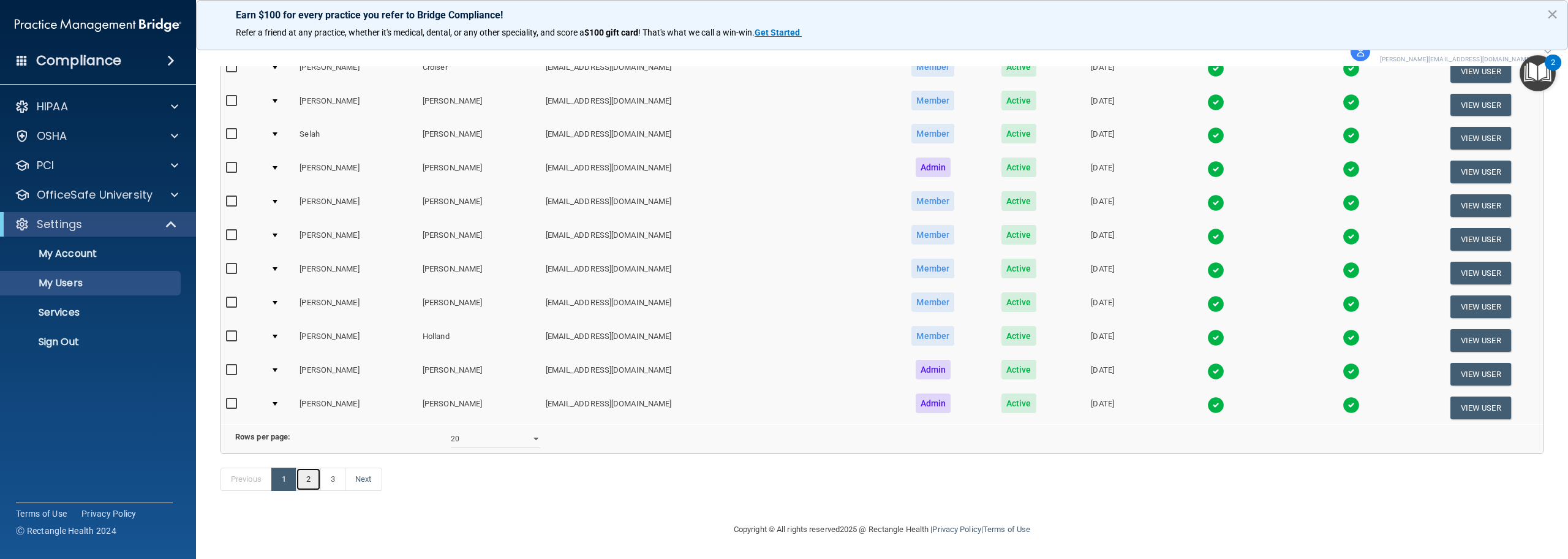
click at [315, 486] on link "2" at bounding box center [308, 479] width 25 height 23
select select "20"
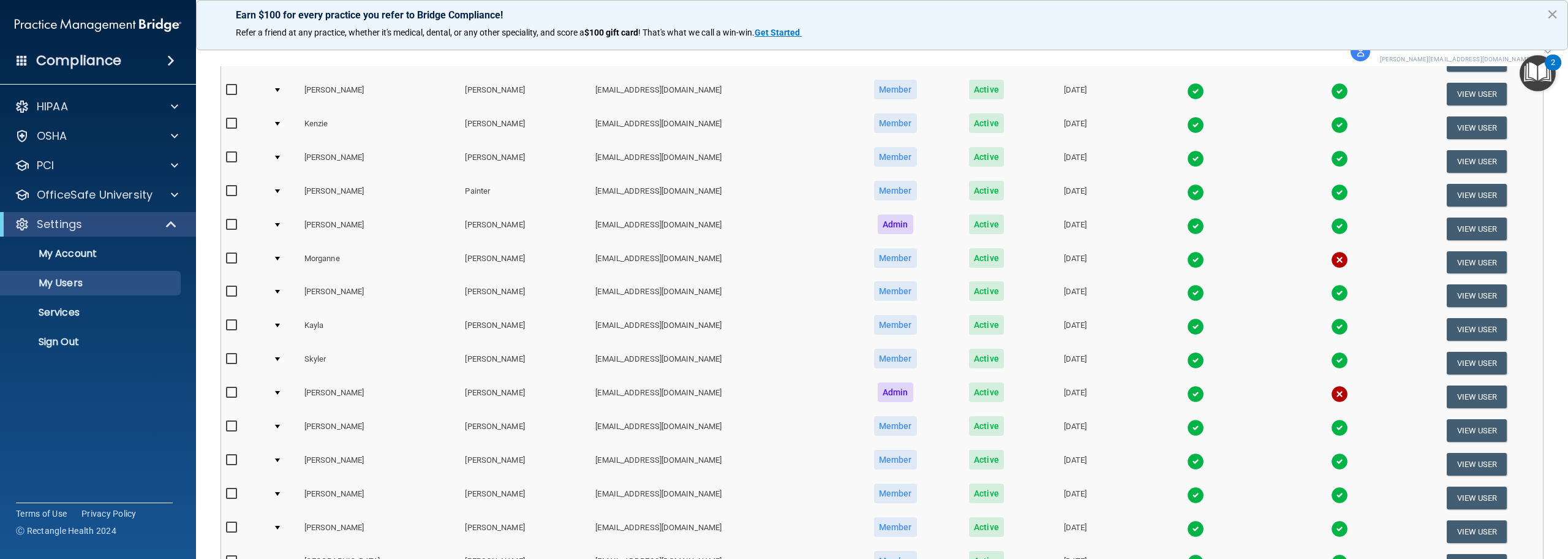
scroll to position [483, 0]
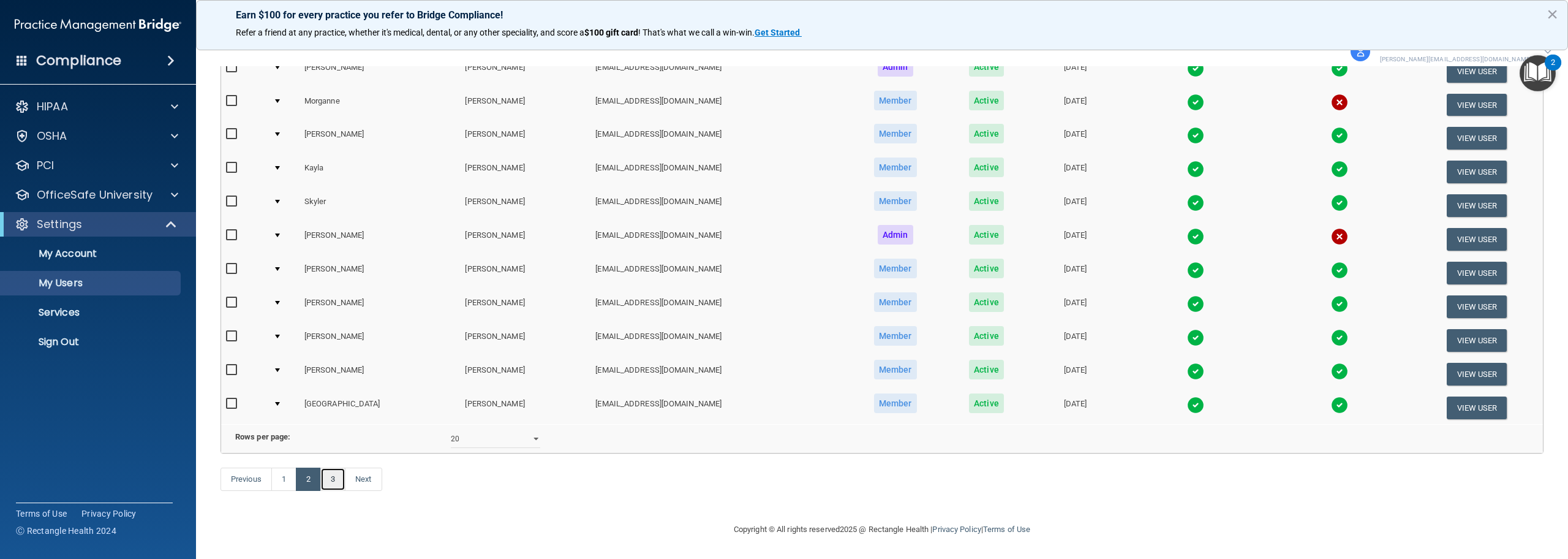
click at [339, 480] on link "3" at bounding box center [332, 479] width 25 height 23
select select "20"
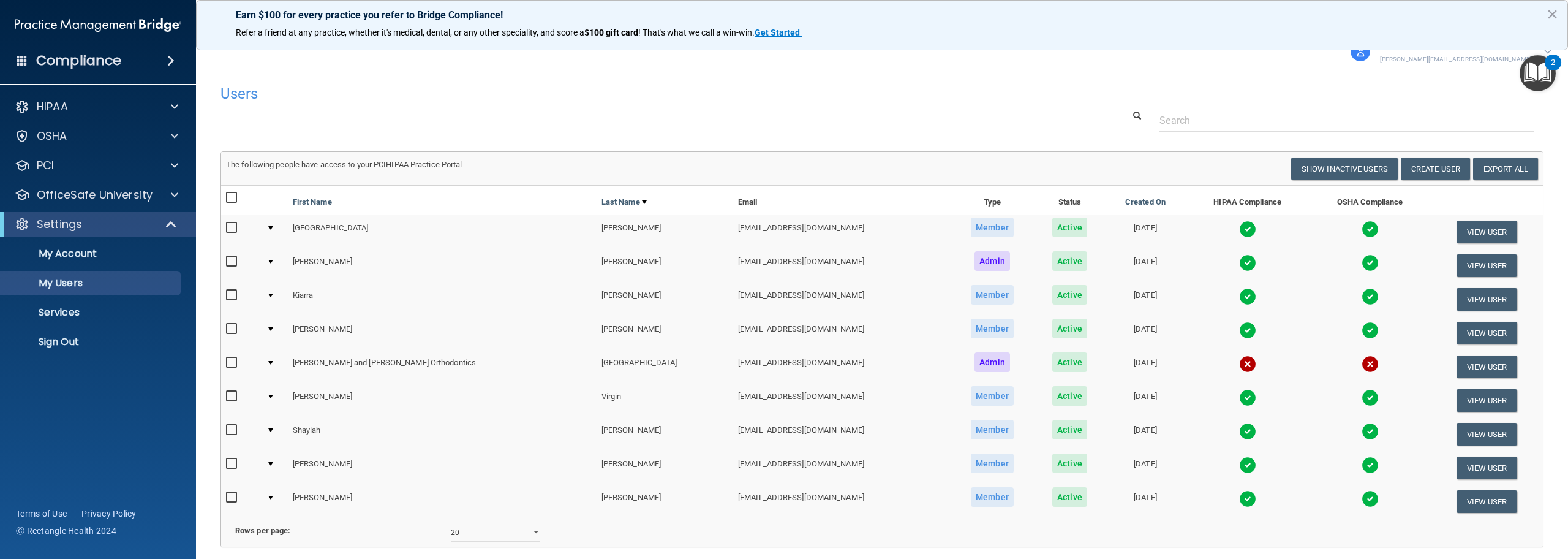
scroll to position [112, 0]
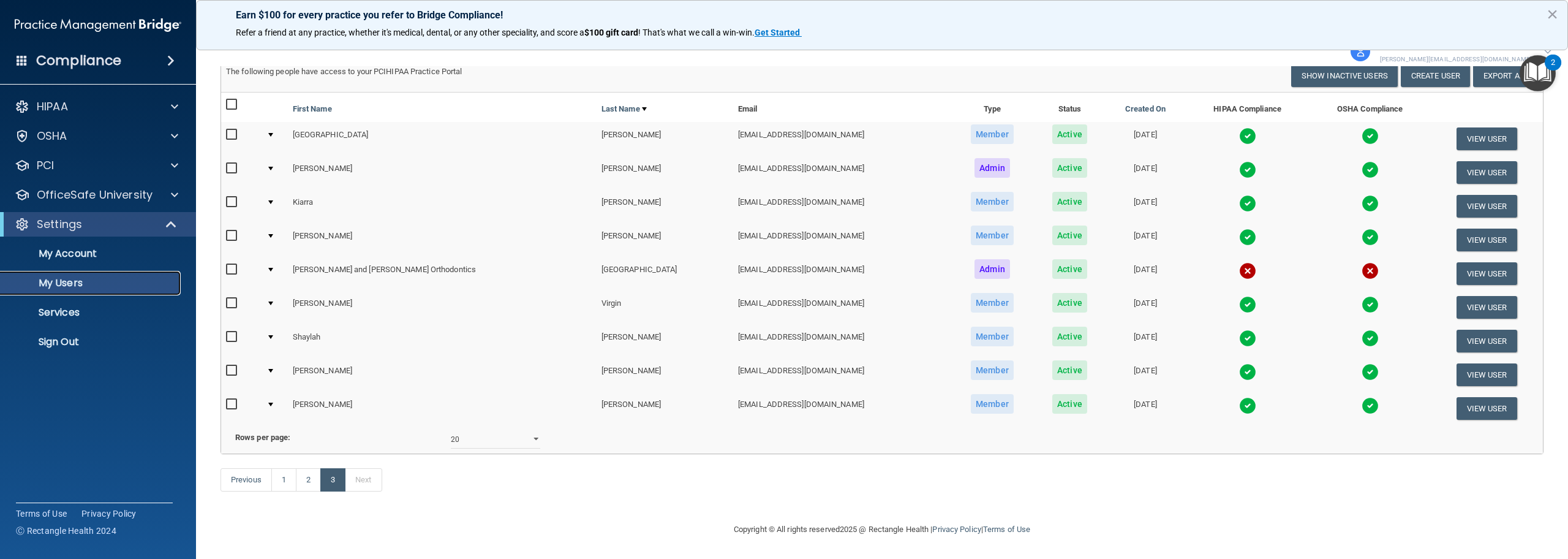
click at [50, 282] on p "My Users" at bounding box center [91, 283] width 167 height 12
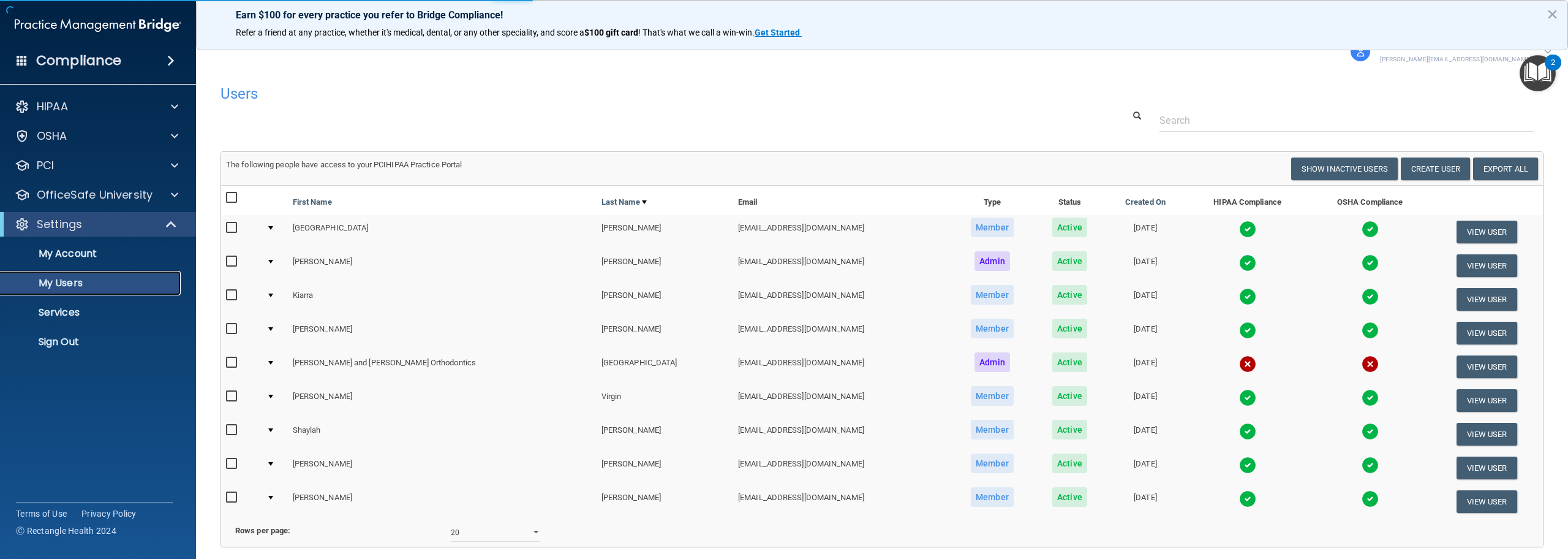
select select "20"
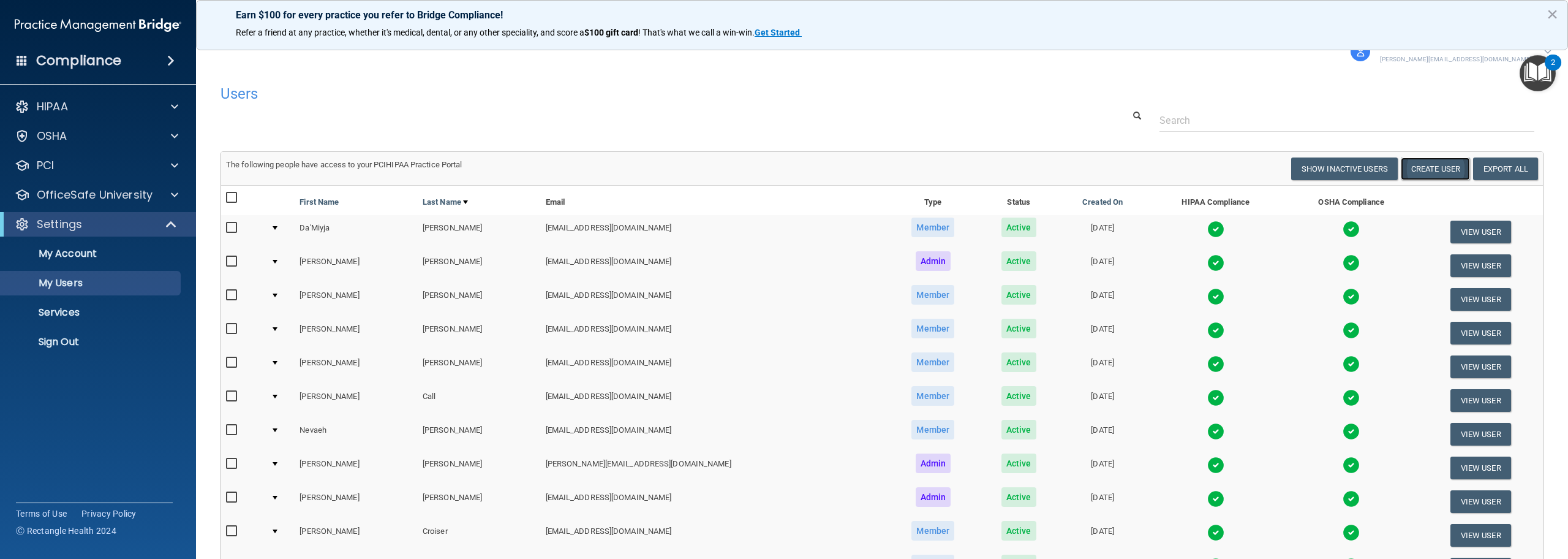
click at [1424, 169] on button "Create User" at bounding box center [1436, 169] width 69 height 22
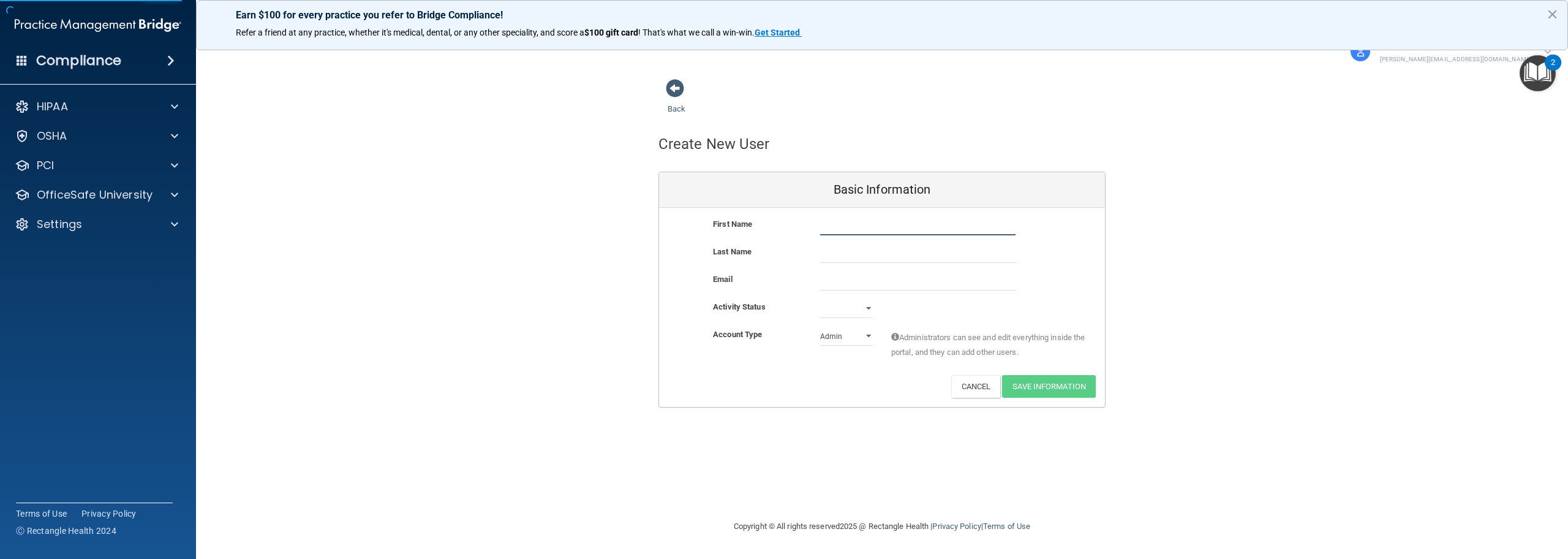
click at [874, 229] on input "text" at bounding box center [917, 226] width 195 height 18
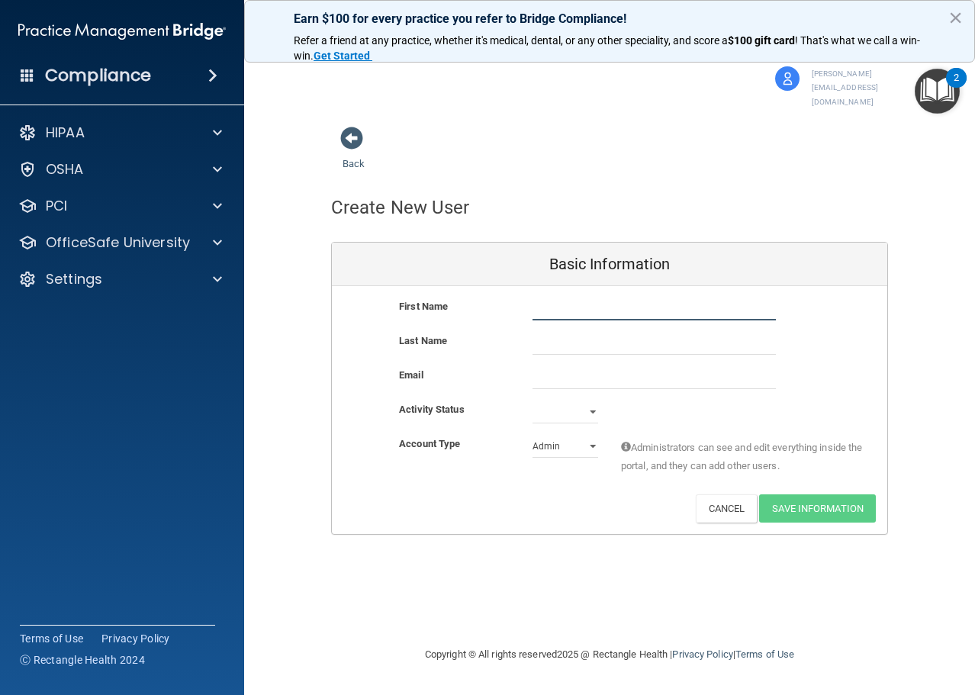
click at [550, 298] on input "text" at bounding box center [654, 309] width 243 height 23
type input "[PERSON_NAME]"
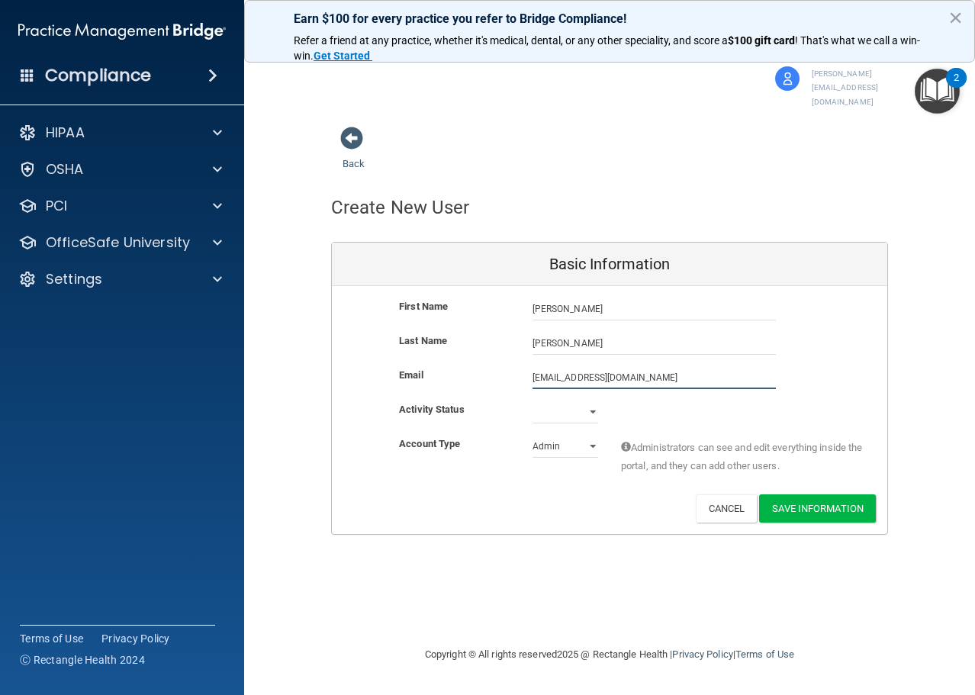
type input "[EMAIL_ADDRESS][DOMAIN_NAME]"
click at [580, 401] on select "Active Inactive" at bounding box center [566, 412] width 66 height 23
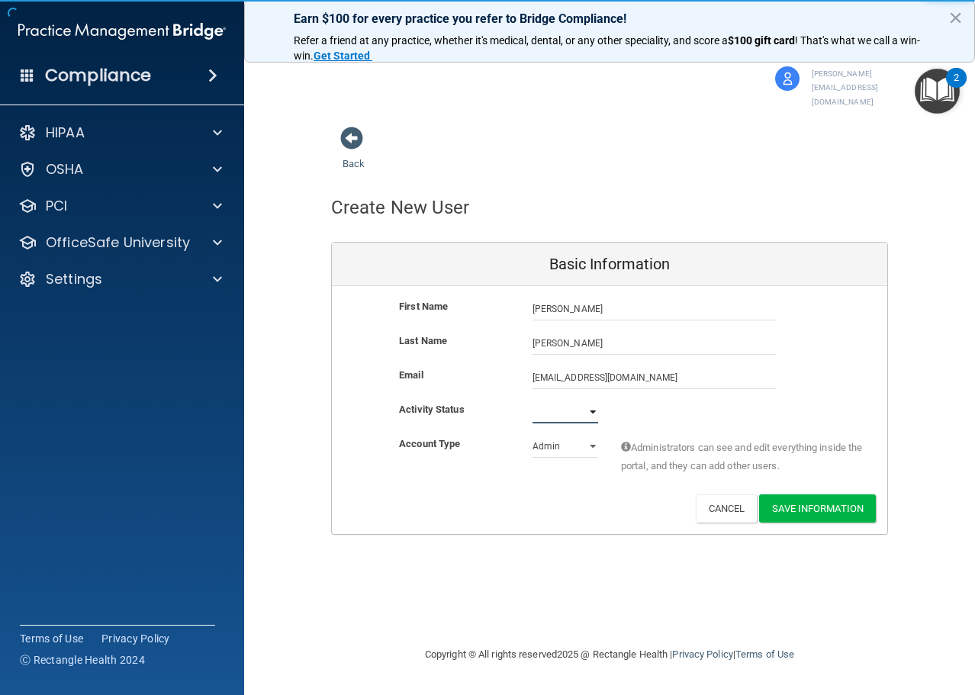
select select "active"
click at [533, 401] on select "Active Inactive" at bounding box center [566, 412] width 66 height 23
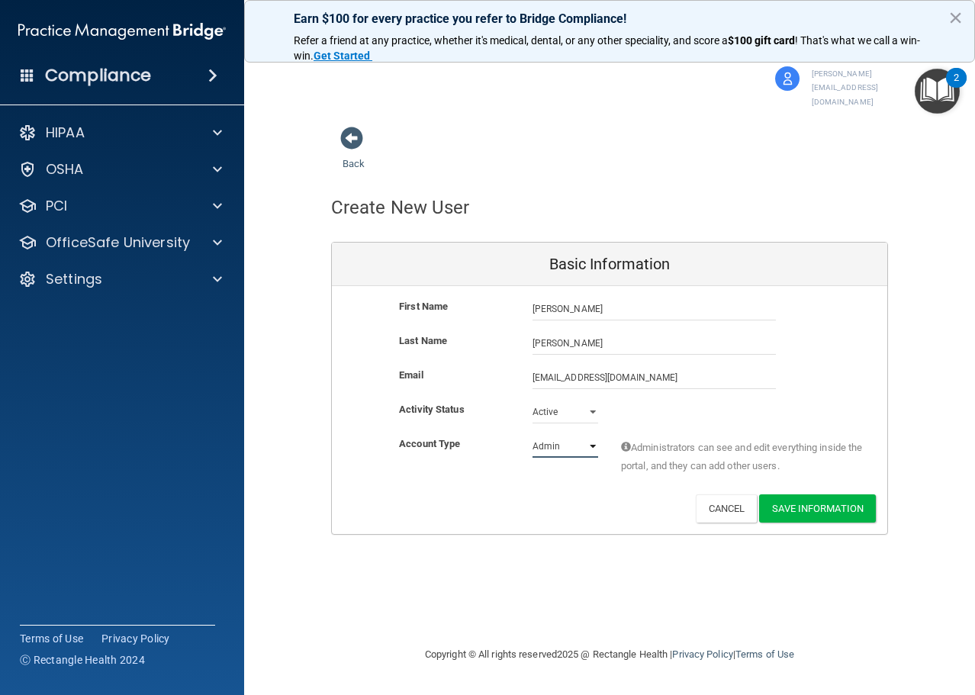
click at [565, 435] on select "Admin Member" at bounding box center [566, 446] width 66 height 23
select select "practice_member"
click at [533, 435] on select "Admin Member" at bounding box center [566, 446] width 66 height 23
click at [854, 495] on button "Save Information" at bounding box center [817, 509] width 117 height 28
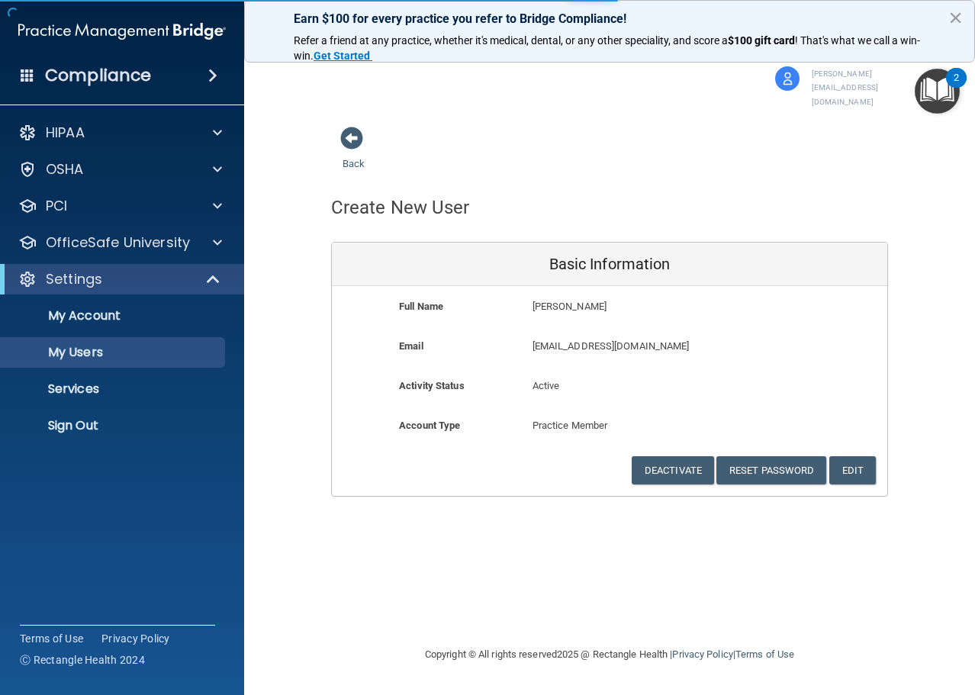
select select "20"
